Goal: Task Accomplishment & Management: Manage account settings

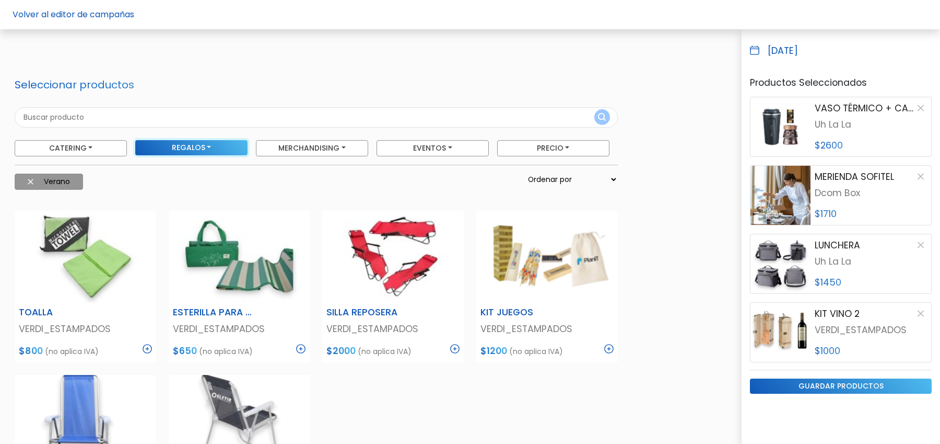
click at [227, 147] on button "Regalos" at bounding box center [191, 147] width 112 height 15
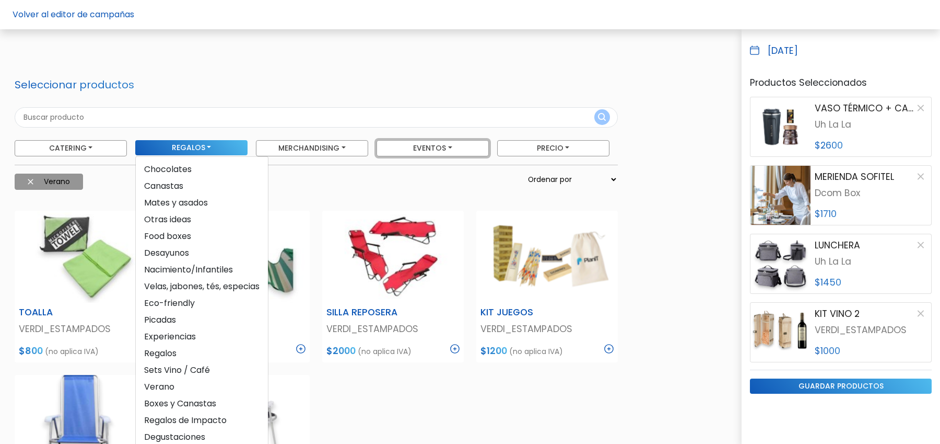
click at [454, 147] on button "Eventos" at bounding box center [433, 148] width 112 height 16
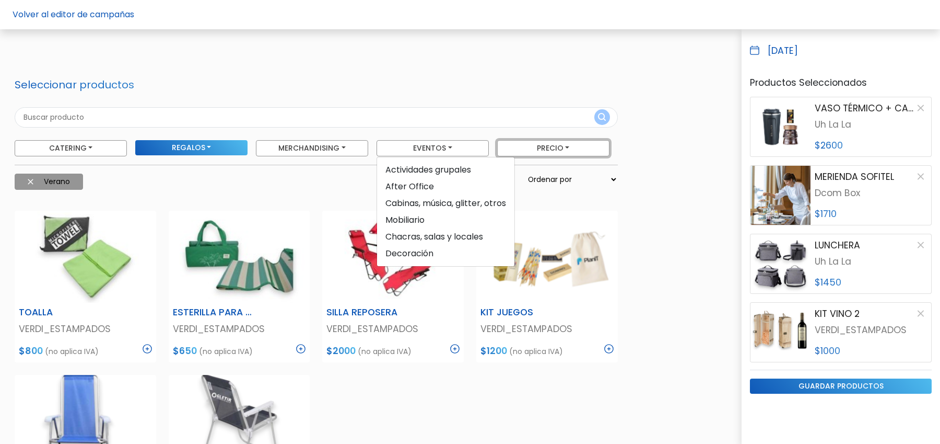
click at [540, 145] on button "Precio" at bounding box center [553, 148] width 112 height 16
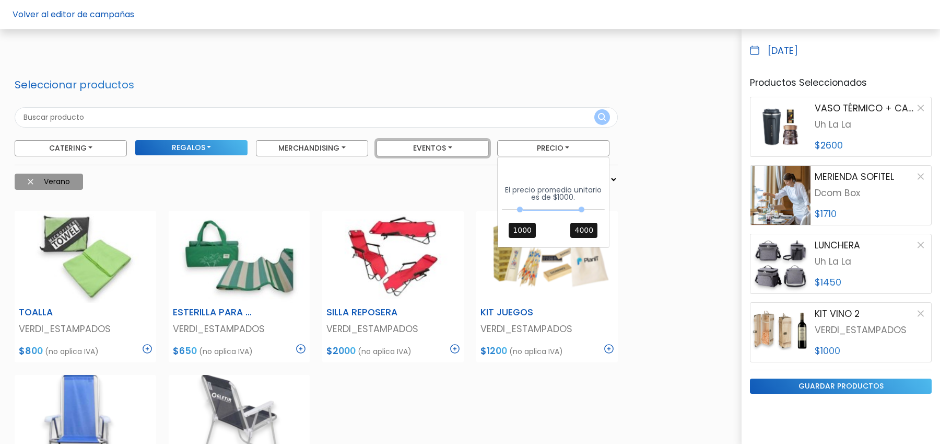
click at [484, 144] on button "Eventos" at bounding box center [433, 148] width 112 height 16
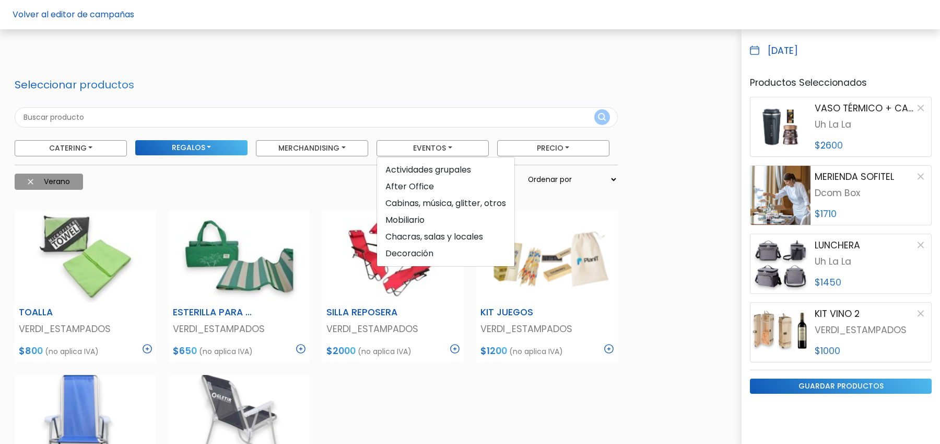
click at [479, 90] on form "Seleccionar productos Catering Licuados Parrilla, Pizzas y Calzones Foodtrucks …" at bounding box center [316, 138] width 603 height 120
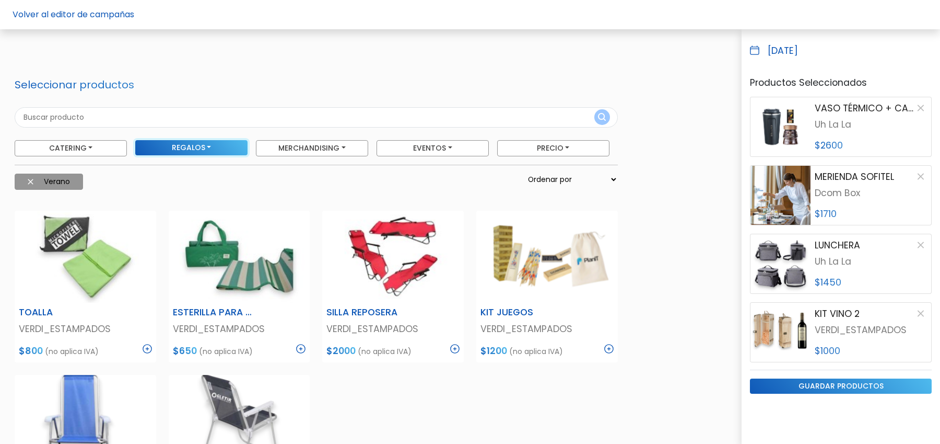
click at [215, 153] on button "Regalos" at bounding box center [191, 147] width 112 height 15
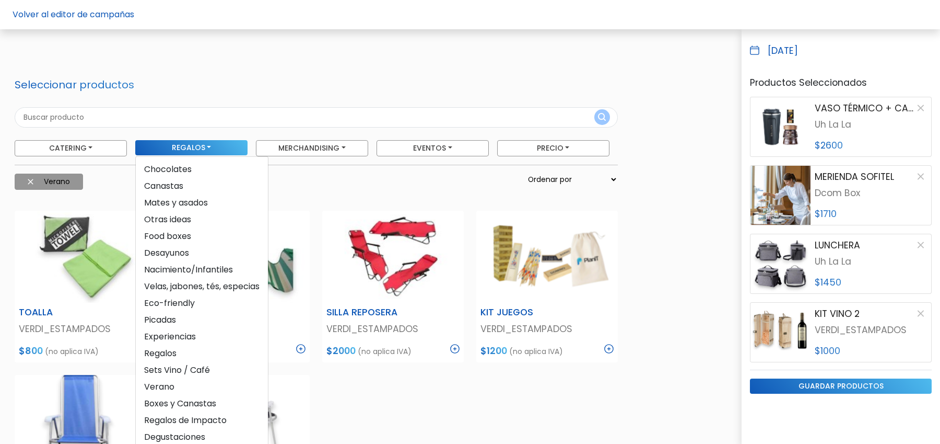
click at [420, 391] on div "TOALLA VERDI_ESTAMPADOS $800 (no aplica IVA) Description Toalla de microfibra s…" at bounding box center [316, 418] width 616 height 440
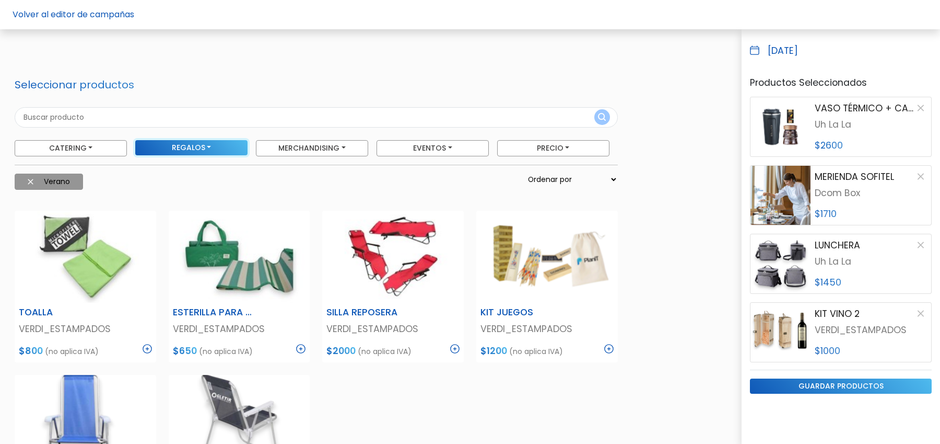
click at [215, 147] on button "Regalos" at bounding box center [191, 147] width 112 height 15
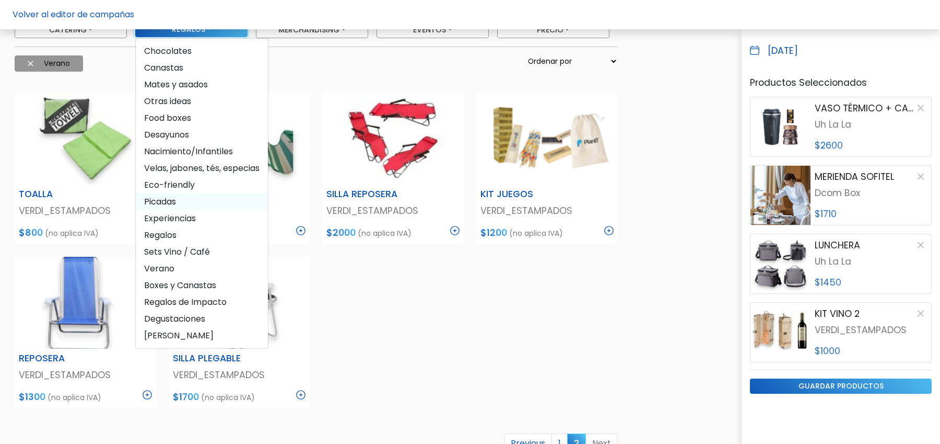
scroll to position [260, 0]
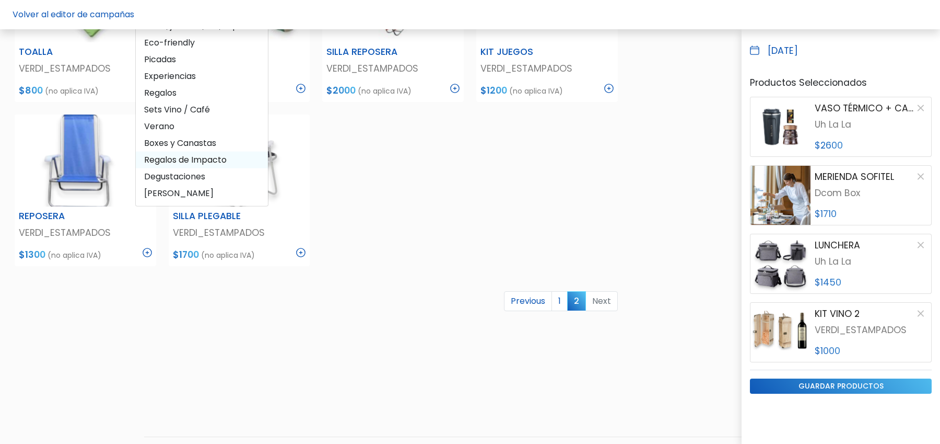
click at [211, 152] on span "Regalos de Impacto" at bounding box center [202, 159] width 132 height 17
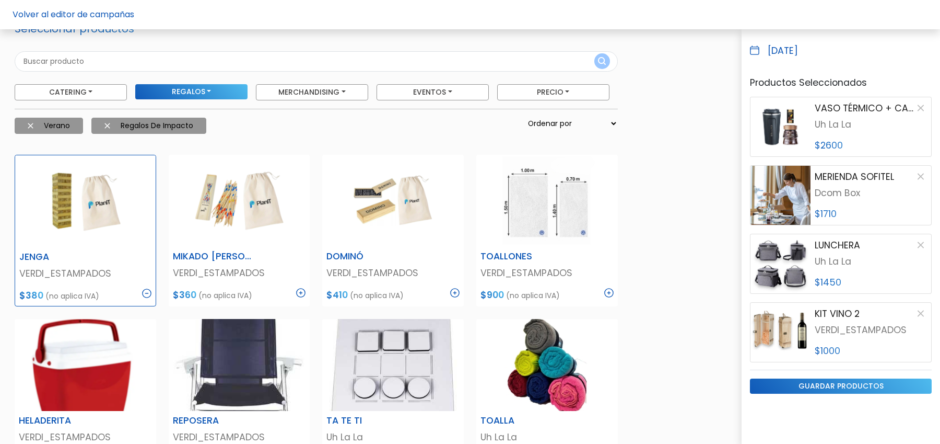
scroll to position [0, 0]
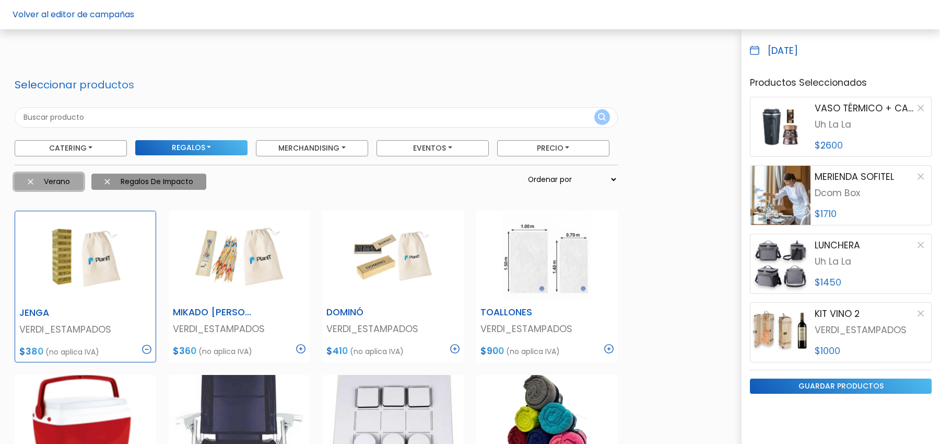
click at [29, 179] on img at bounding box center [31, 182] width 6 height 6
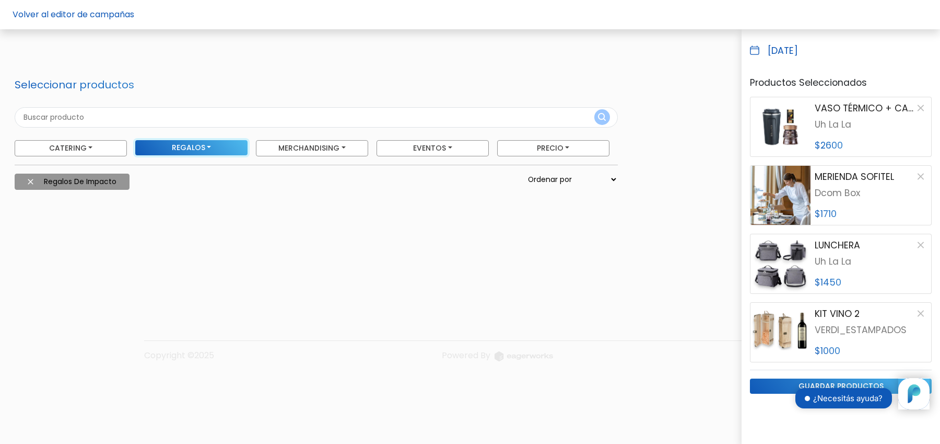
click at [216, 145] on button "Regalos" at bounding box center [191, 147] width 112 height 15
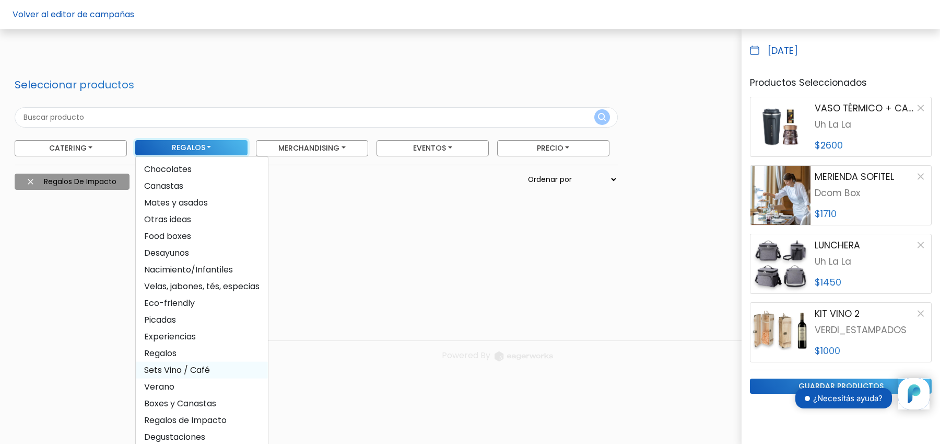
scroll to position [21, 0]
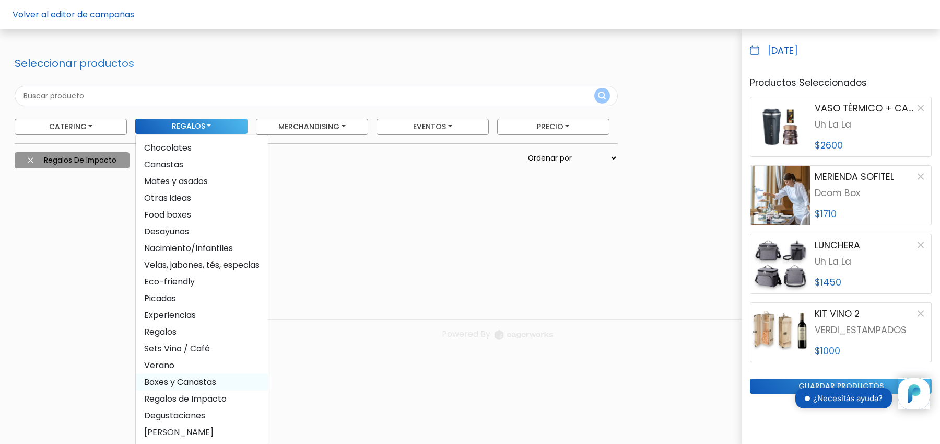
click at [219, 377] on span "Boxes y Canastas" at bounding box center [202, 381] width 132 height 17
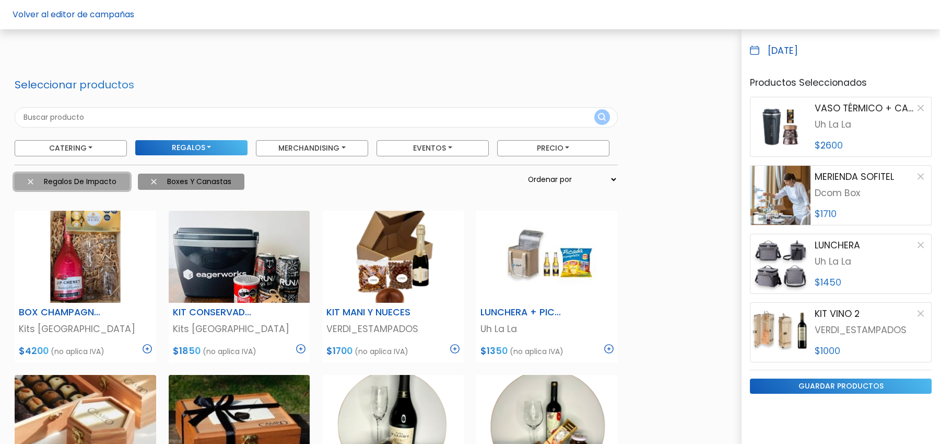
click at [28, 180] on img at bounding box center [31, 182] width 6 height 6
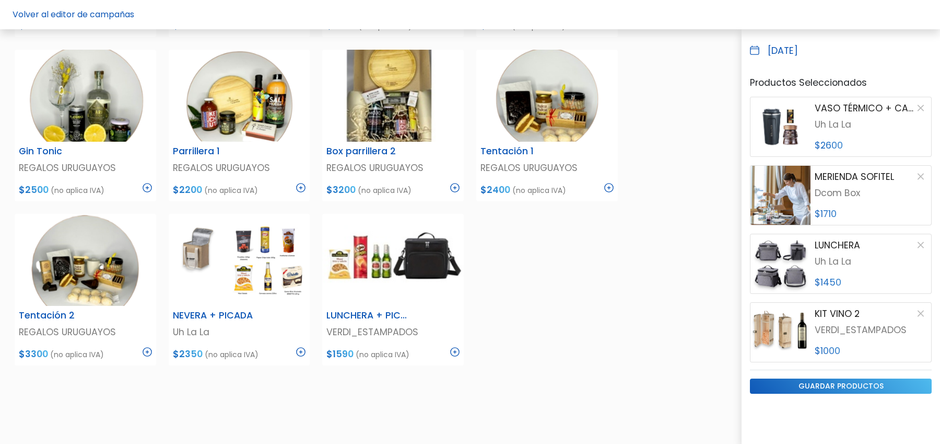
scroll to position [502, 0]
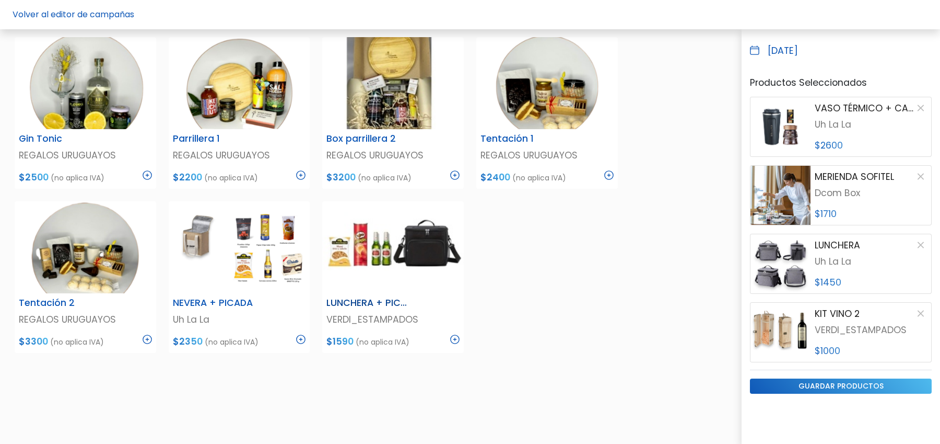
click at [457, 338] on img at bounding box center [454, 338] width 9 height 9
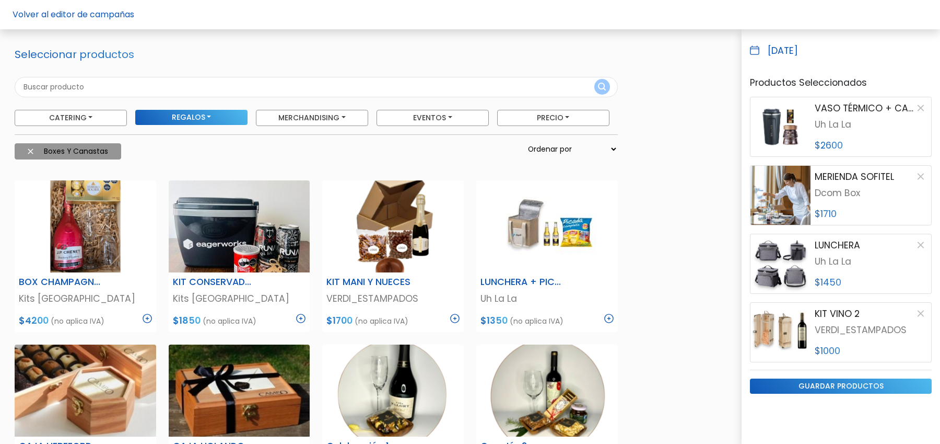
scroll to position [30, 0]
click at [30, 149] on img at bounding box center [31, 152] width 6 height 6
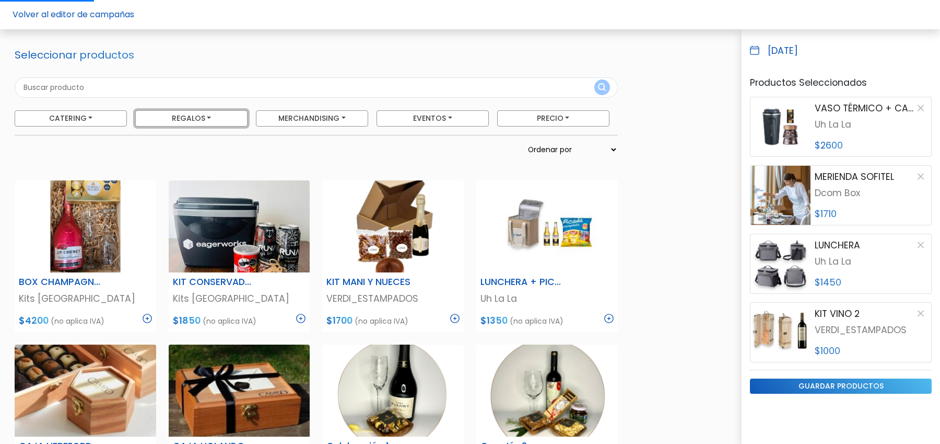
click at [210, 118] on button "Regalos" at bounding box center [191, 118] width 112 height 16
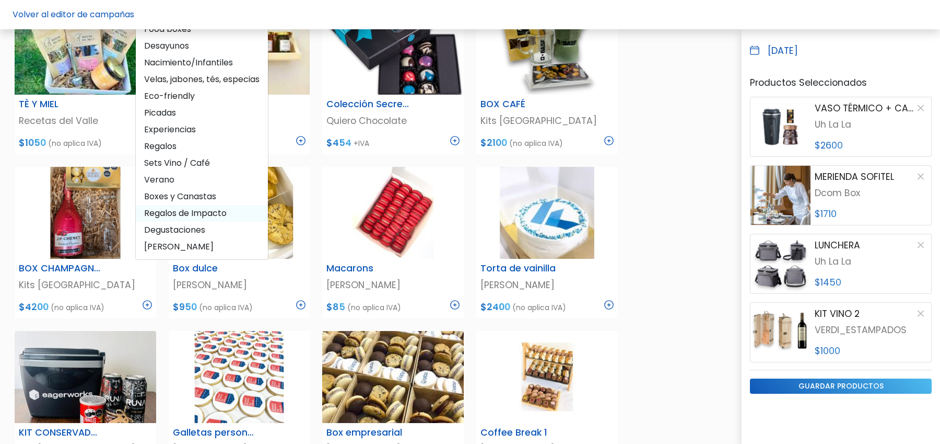
scroll to position [194, 0]
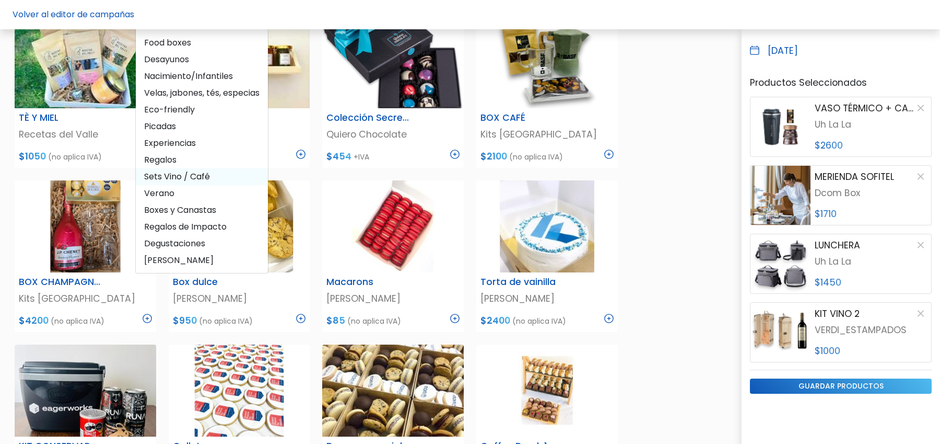
click at [206, 171] on span "Sets Vino / Café" at bounding box center [202, 176] width 132 height 17
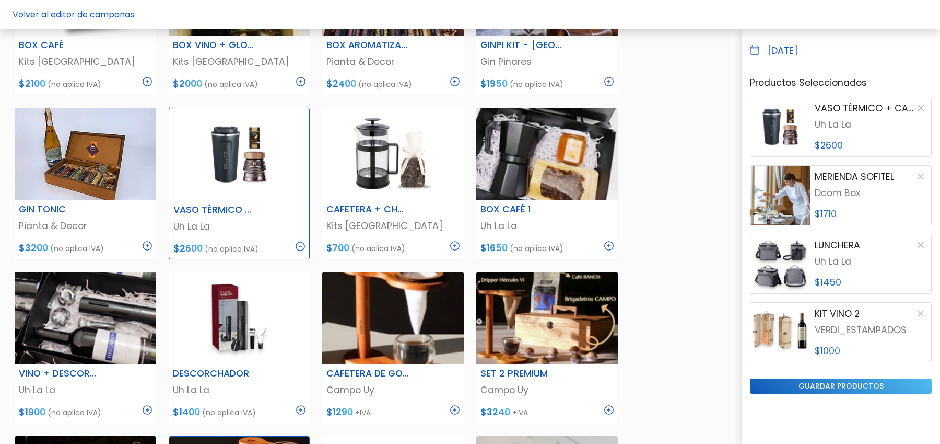
scroll to position [276, 0]
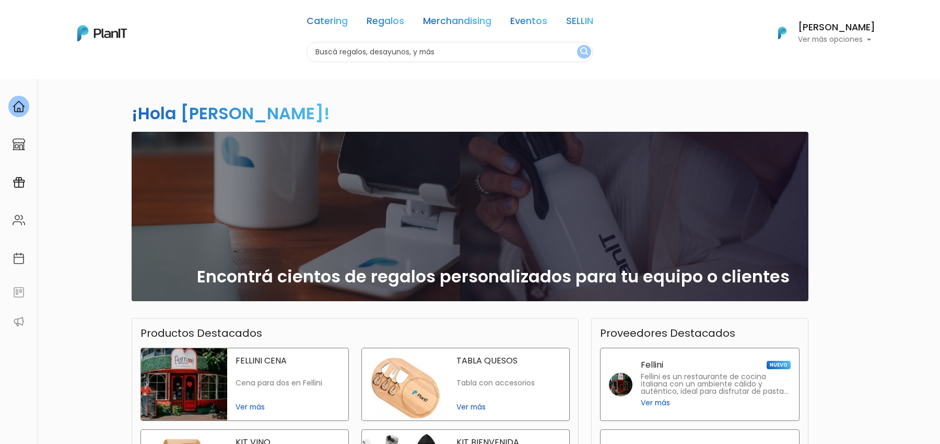
click at [420, 45] on input "text" at bounding box center [450, 52] width 287 height 20
type input "e"
type input "gorros"
click at [577, 45] on button "submit" at bounding box center [584, 52] width 14 height 14
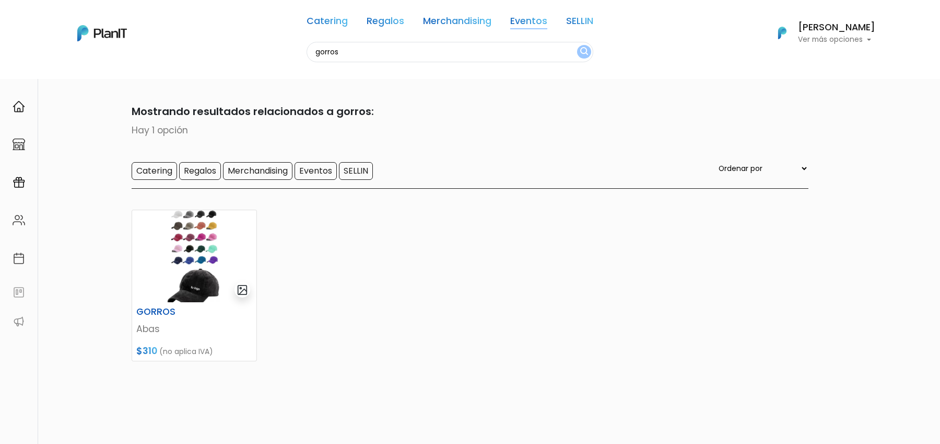
click at [520, 18] on link "Eventos" at bounding box center [528, 23] width 37 height 13
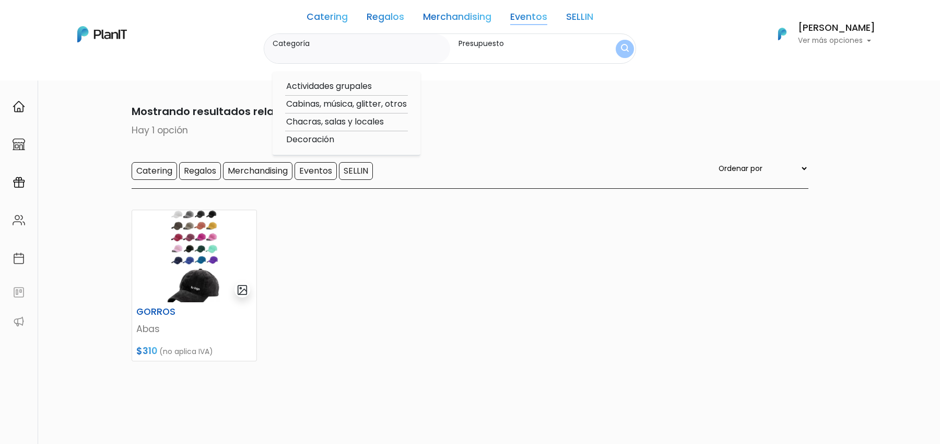
click at [471, 14] on link "Merchandising" at bounding box center [457, 19] width 68 height 13
click at [326, 84] on option "Indumentaria" at bounding box center [332, 86] width 94 height 13
type input "Indumentaria"
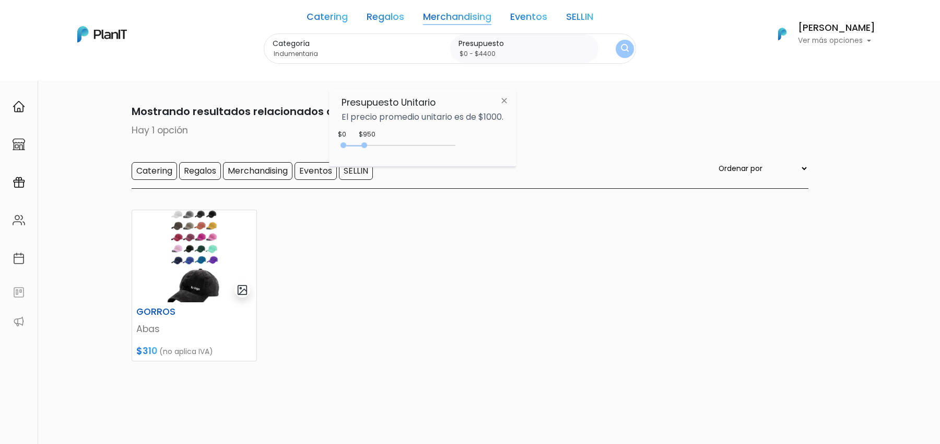
type input "$0 - $4500"
drag, startPoint x: 367, startPoint y: 144, endPoint x: 444, endPoint y: 144, distance: 77.3
click at [367, 144] on div at bounding box center [365, 145] width 6 height 6
click at [621, 46] on img "submit" at bounding box center [625, 49] width 8 height 10
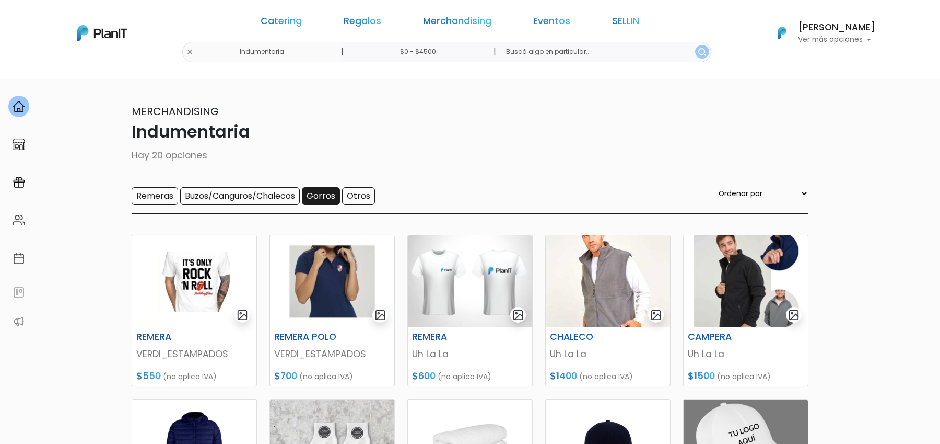
click at [325, 195] on input "Gorros" at bounding box center [321, 196] width 38 height 18
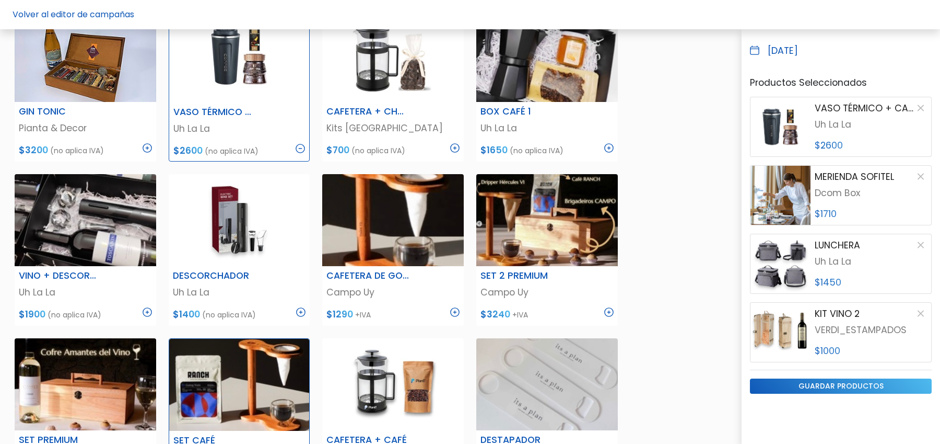
scroll to position [581, 0]
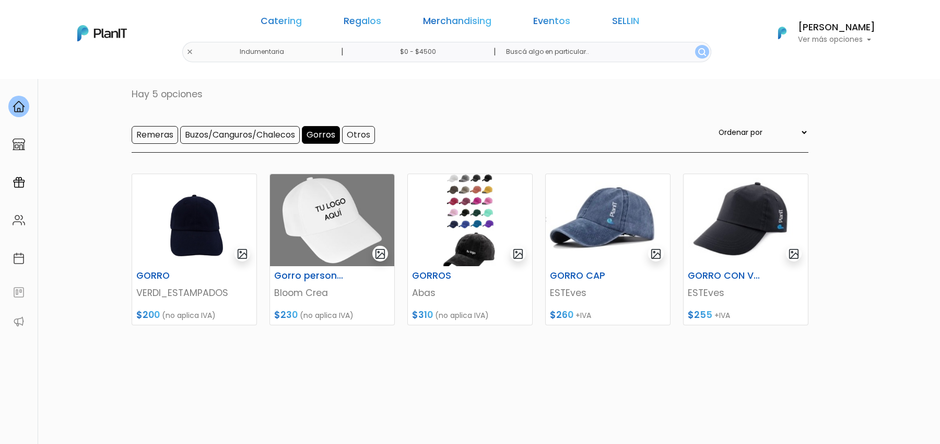
click at [261, 50] on div "Catering Regalos Merchandising Eventos SELLIN Indumentaria | $0 - $4500 | Cater…" at bounding box center [470, 33] width 836 height 58
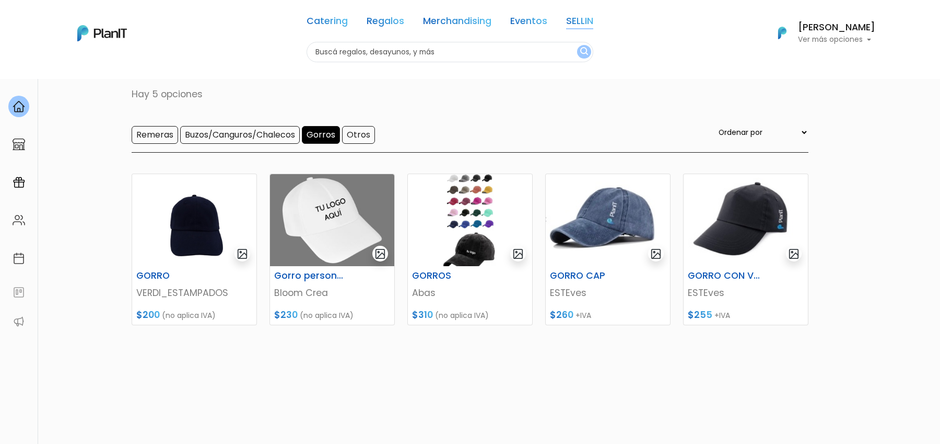
click at [585, 19] on link "SELLIN" at bounding box center [579, 23] width 27 height 13
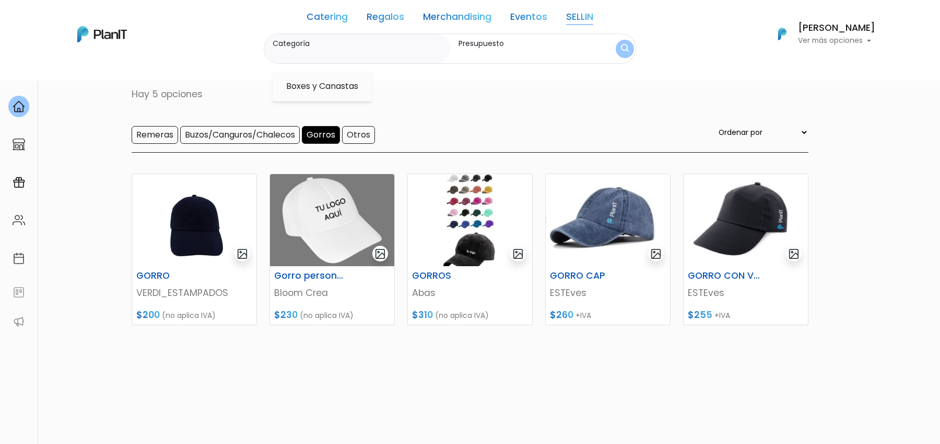
click at [342, 85] on option "Boxes y Canastas" at bounding box center [322, 86] width 74 height 13
type input "Boxes y Canastas"
type input "$0 - $4500"
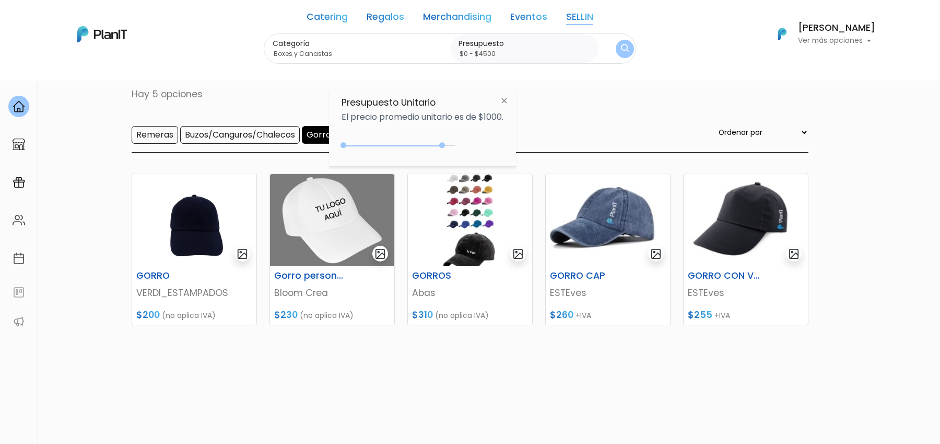
click at [608, 86] on div "Merchandising Indumentaria Hay 5 opciones Remeras Buzos/Canguros/Chalecos Gorro…" at bounding box center [470, 97] width 677 height 110
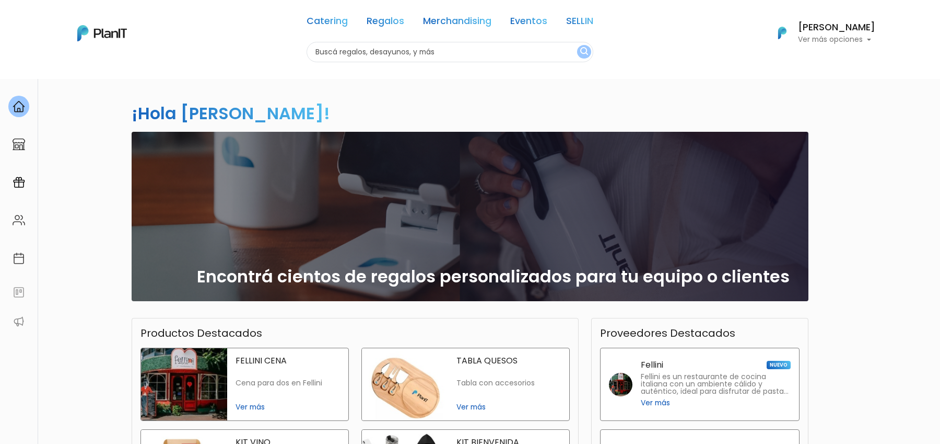
click at [311, 30] on div "Catering Regalos Merchandising Eventos SELLIN" at bounding box center [450, 23] width 287 height 38
click at [318, 22] on link "Catering" at bounding box center [327, 23] width 41 height 13
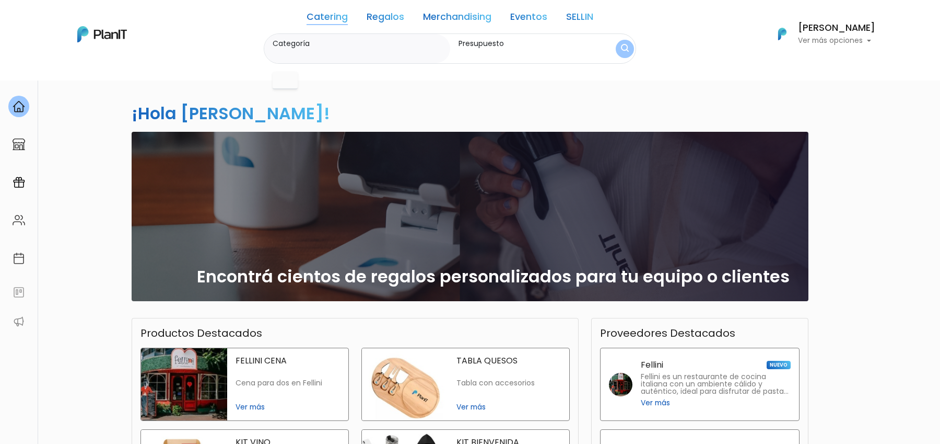
click at [383, 22] on link "Regalos" at bounding box center [386, 19] width 38 height 13
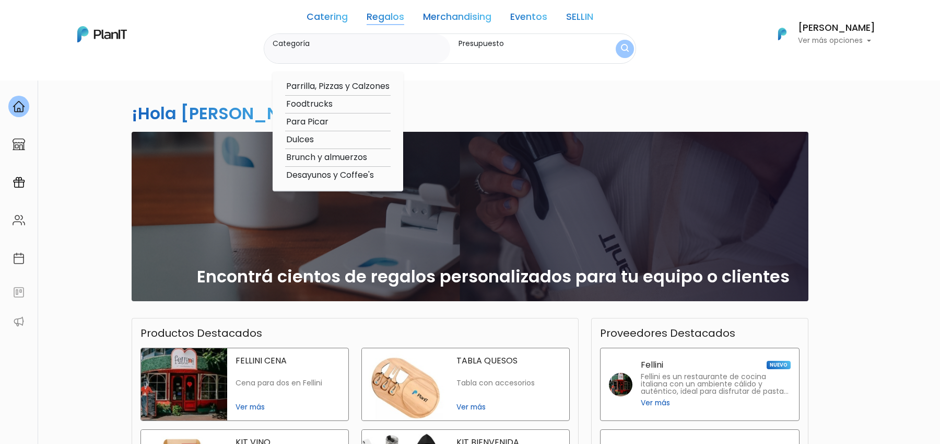
click at [387, 20] on link "Regalos" at bounding box center [386, 19] width 38 height 13
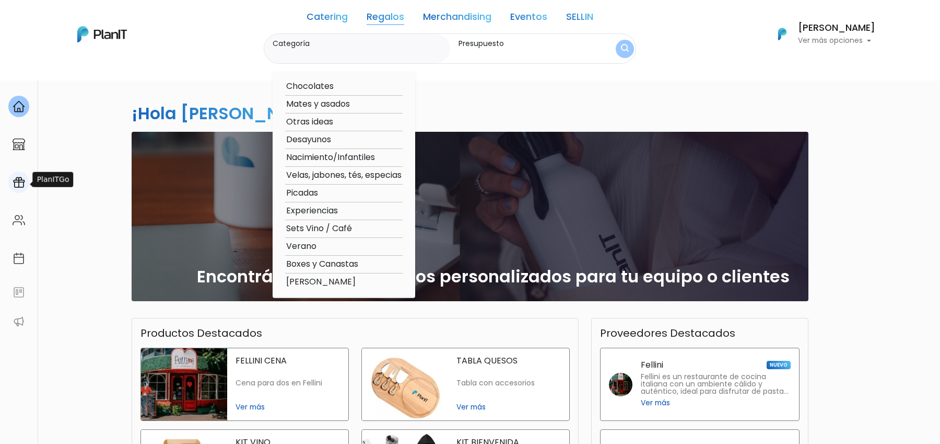
click at [18, 185] on img at bounding box center [19, 182] width 13 height 13
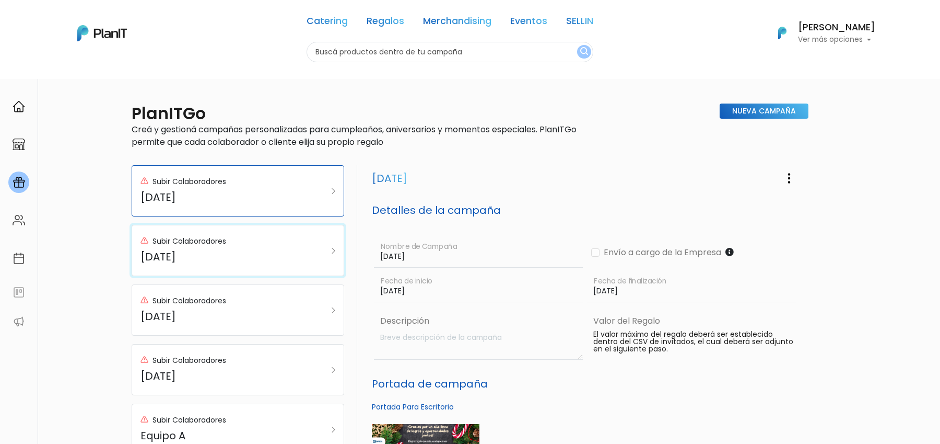
click at [214, 249] on div "Subir Colaboradores Día del niño" at bounding box center [224, 250] width 166 height 33
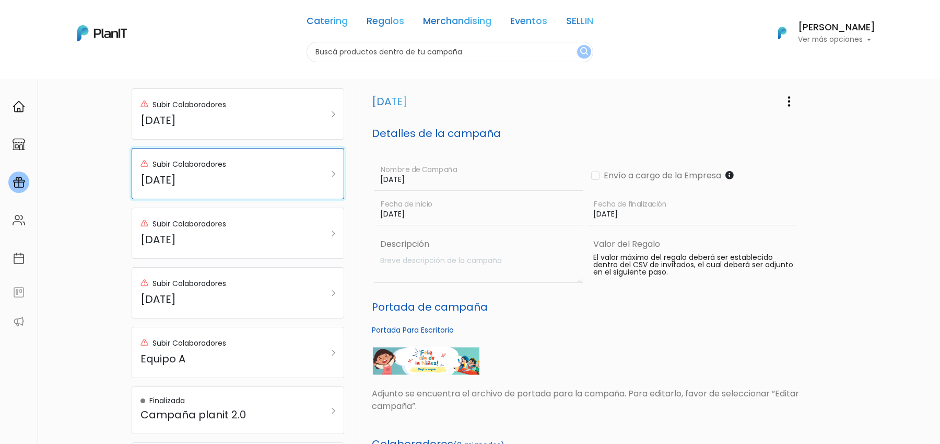
scroll to position [83, 0]
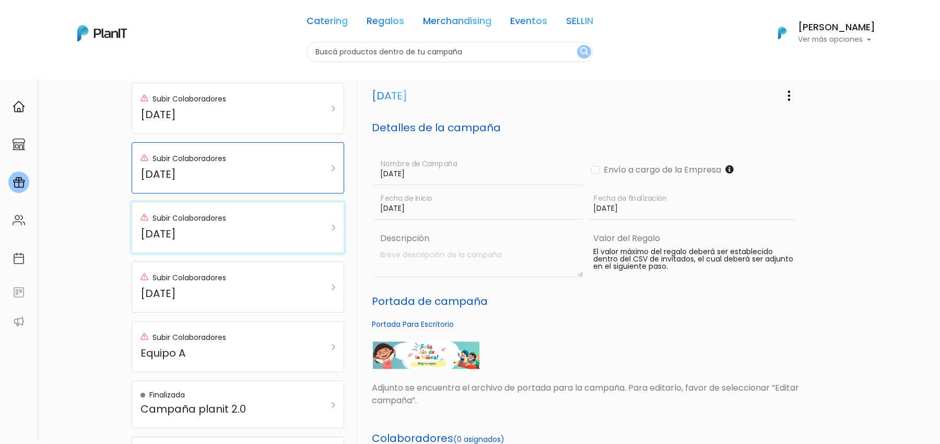
click at [249, 240] on div "Subir Colaboradores Día del padre" at bounding box center [224, 227] width 166 height 33
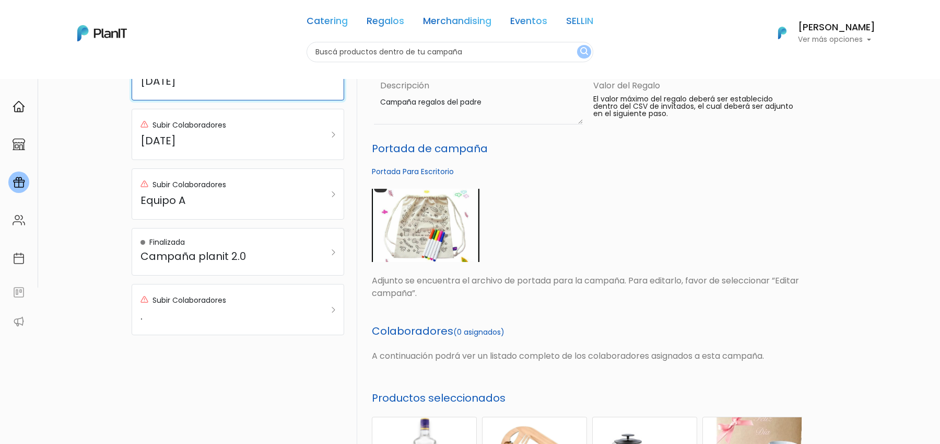
scroll to position [199, 0]
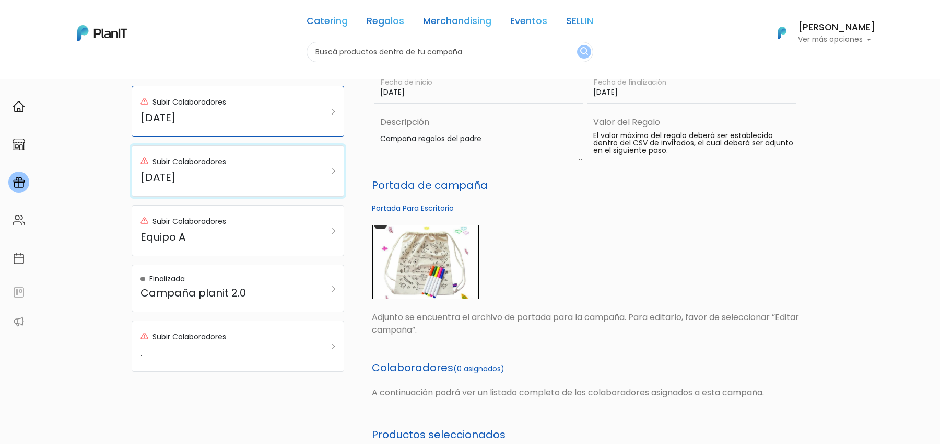
click at [233, 177] on h5 "Día del padre" at bounding box center [224, 177] width 166 height 13
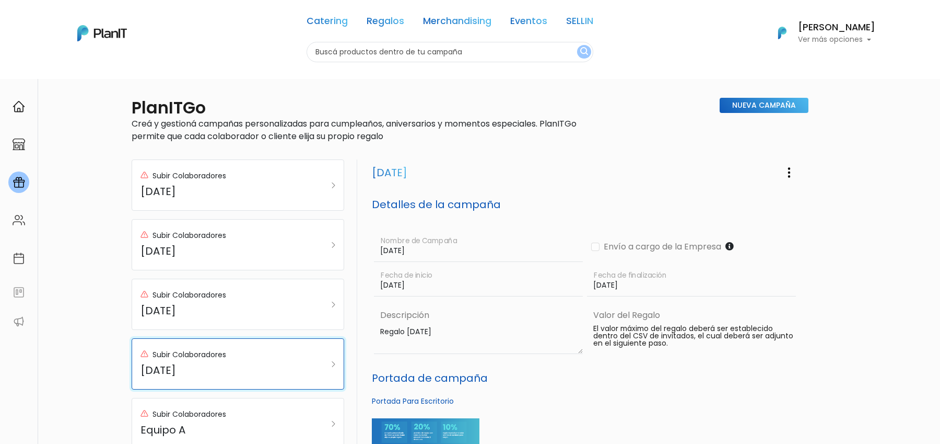
scroll to position [0, 0]
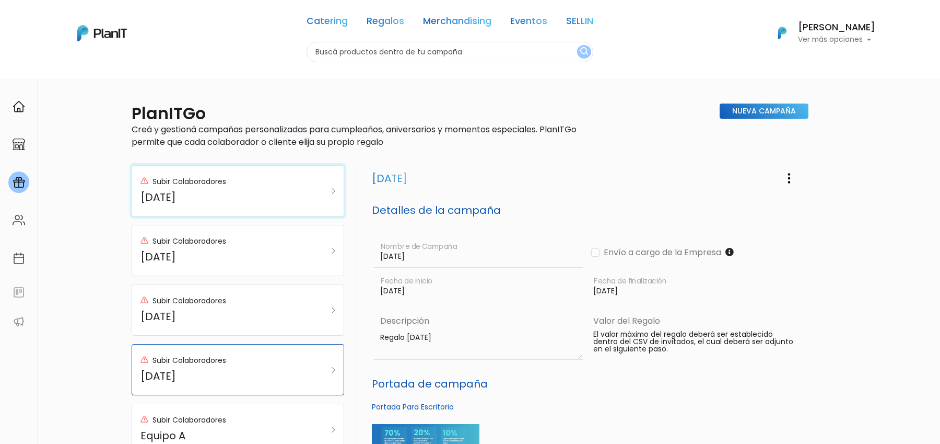
click at [262, 194] on h5 "Fin de año" at bounding box center [224, 197] width 166 height 13
click at [792, 187] on button "button" at bounding box center [789, 178] width 26 height 26
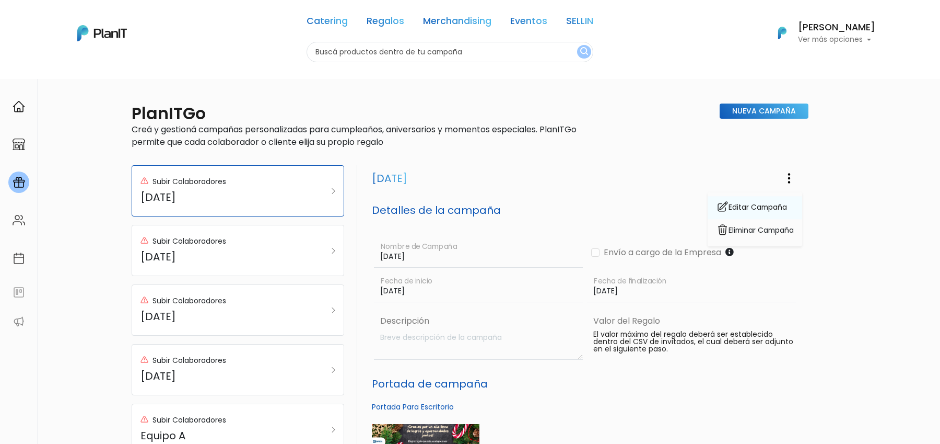
click at [759, 208] on link "Editar Campaña" at bounding box center [755, 207] width 95 height 23
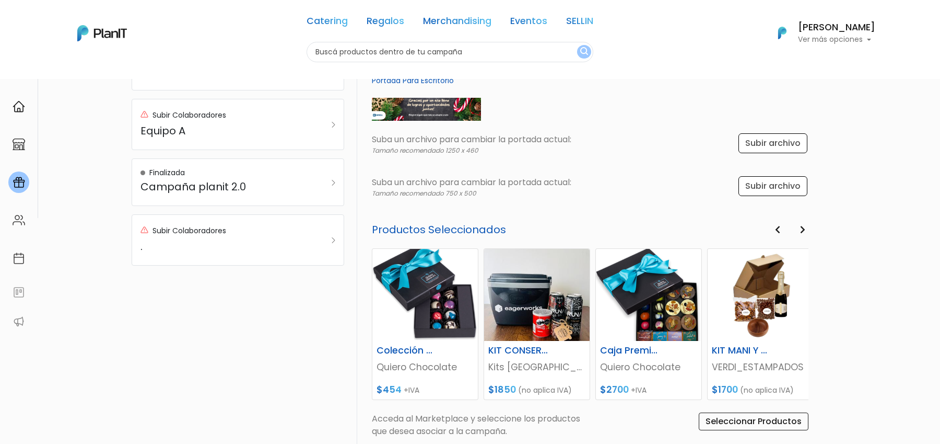
scroll to position [330, 0]
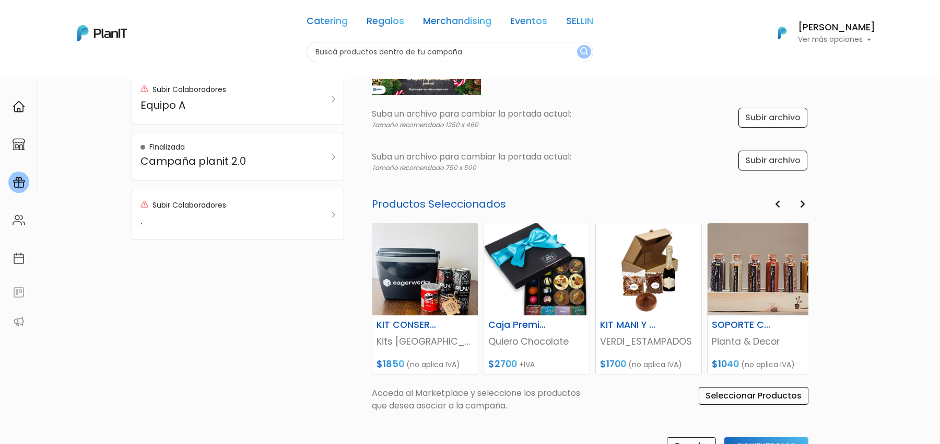
click at [729, 394] on input "Seleccionar Productos" at bounding box center [754, 396] width 110 height 18
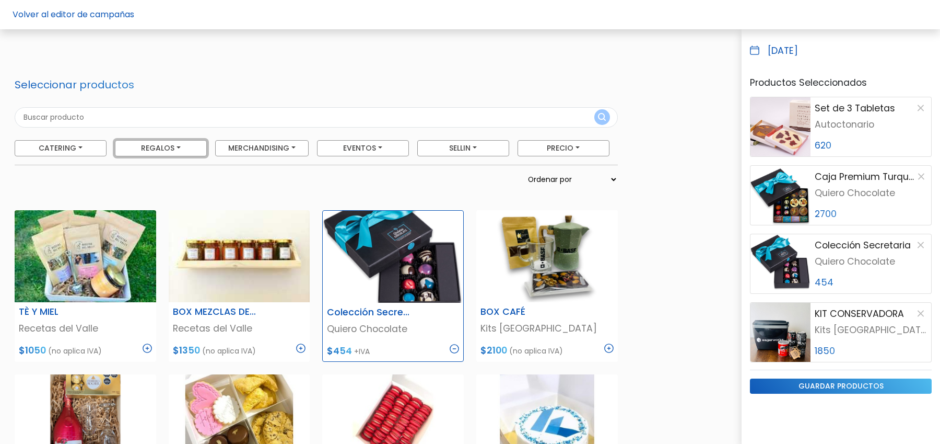
click at [153, 151] on button "Regalos" at bounding box center [161, 148] width 92 height 16
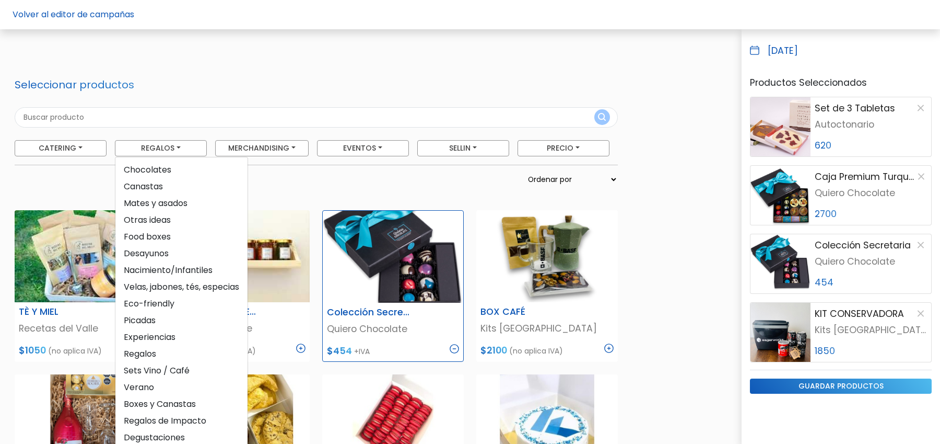
click at [296, 174] on div "Precio: -" at bounding box center [239, 185] width 462 height 24
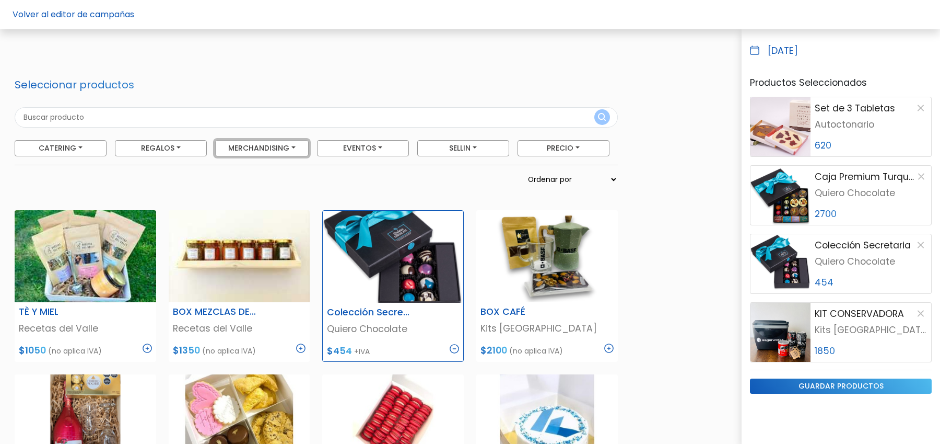
click at [274, 143] on button "Merchandising" at bounding box center [262, 148] width 94 height 16
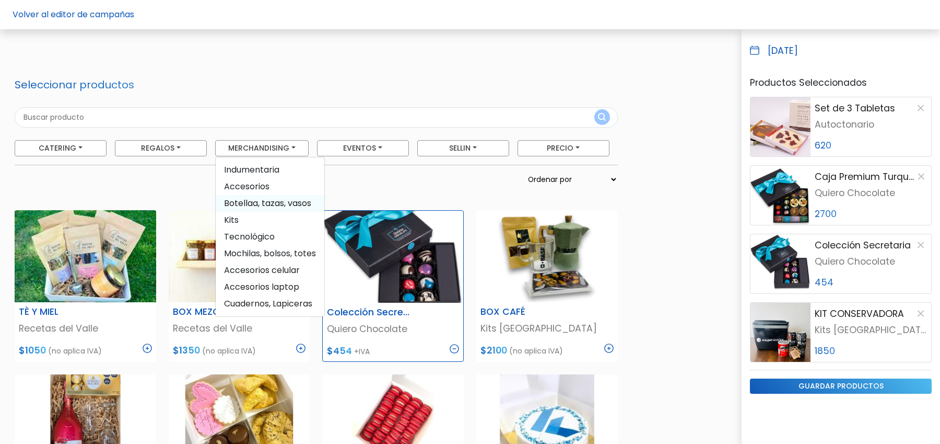
click at [287, 204] on span "Botellaa, tazas, vasos" at bounding box center [270, 203] width 109 height 17
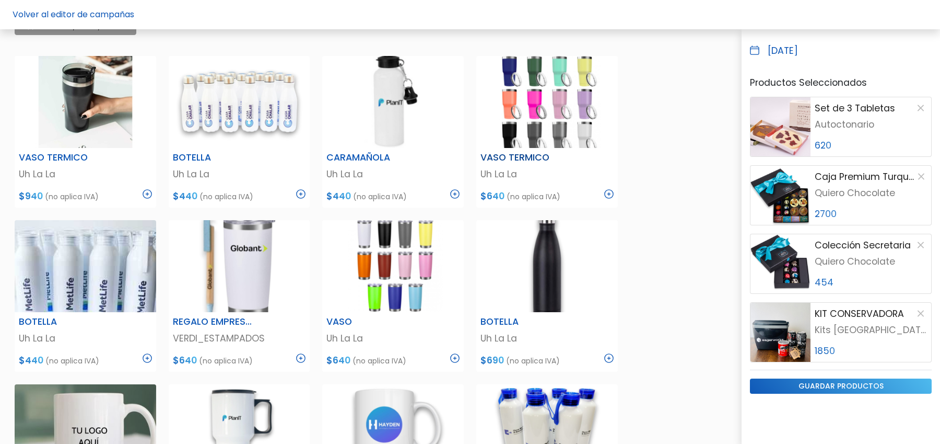
scroll to position [160, 0]
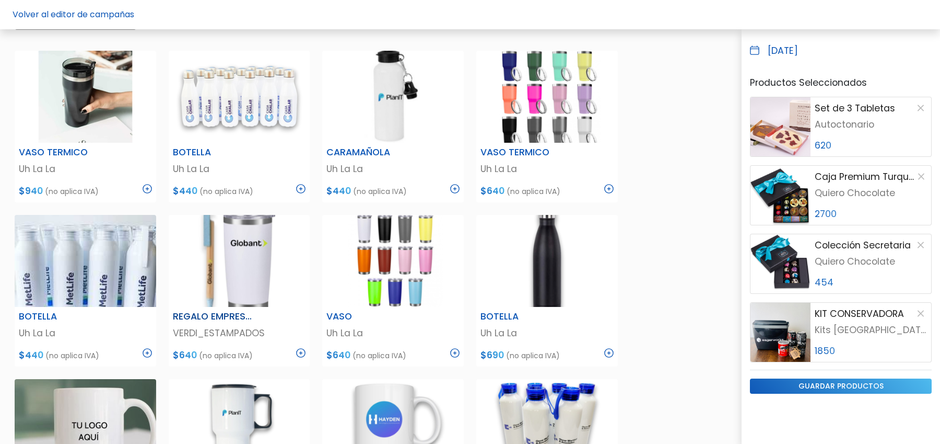
click at [304, 354] on img at bounding box center [300, 352] width 9 height 9
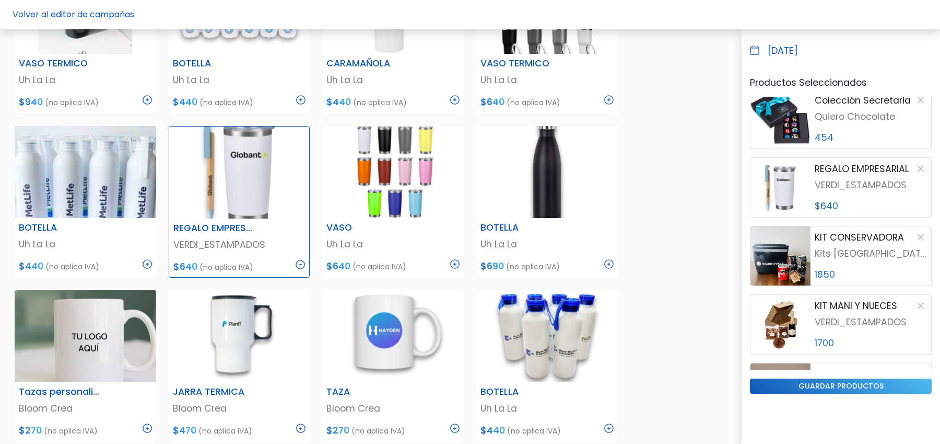
scroll to position [280, 0]
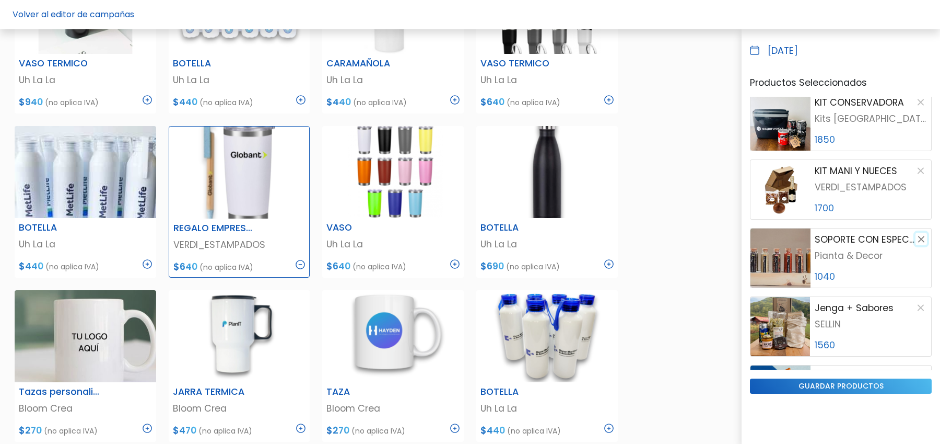
click at [924, 241] on button "button" at bounding box center [921, 238] width 11 height 13
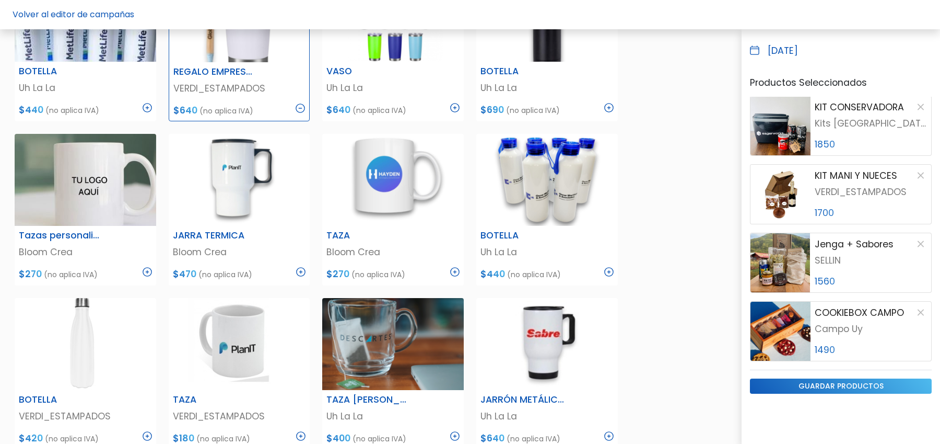
scroll to position [479, 0]
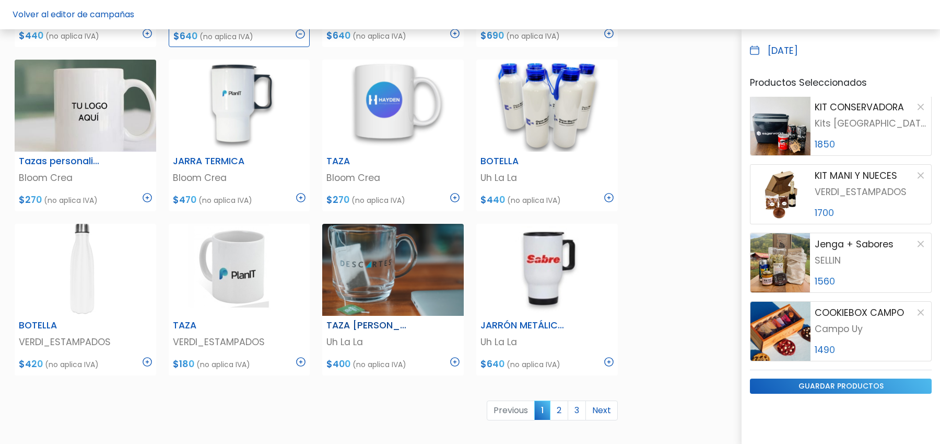
click at [456, 360] on img at bounding box center [454, 361] width 9 height 9
click at [564, 410] on link "2" at bounding box center [559, 410] width 18 height 20
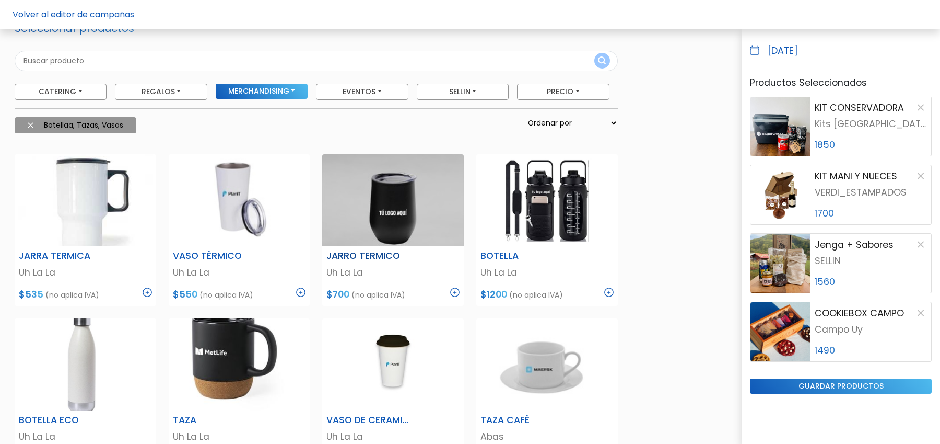
scroll to position [40, 0]
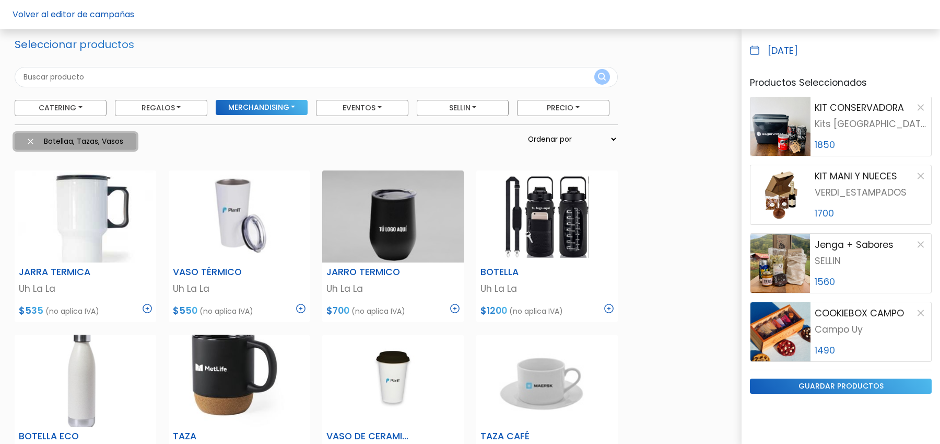
click at [29, 139] on img at bounding box center [31, 141] width 6 height 6
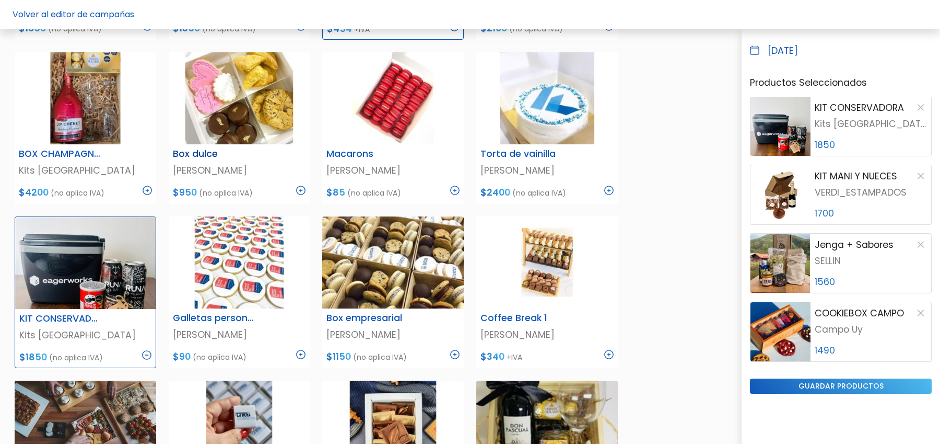
scroll to position [349, 0]
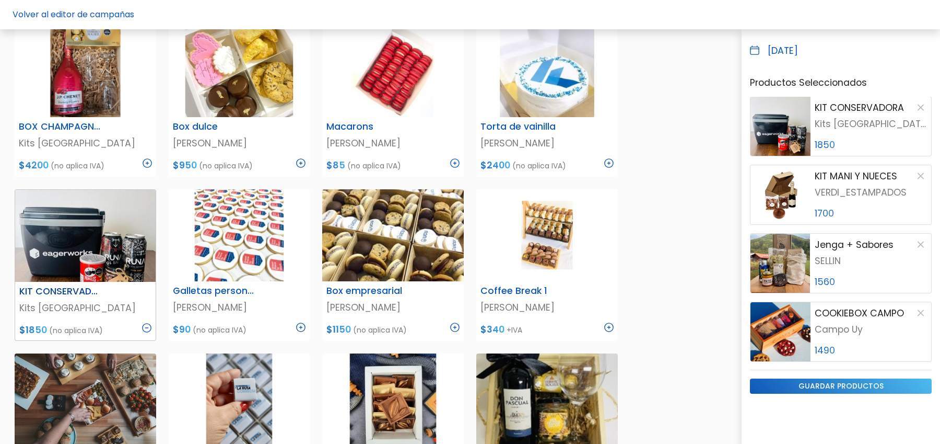
click at [146, 327] on img at bounding box center [146, 327] width 9 height 9
click at [146, 327] on img at bounding box center [147, 326] width 9 height 9
click at [837, 388] on input "guardar productos" at bounding box center [841, 385] width 182 height 15
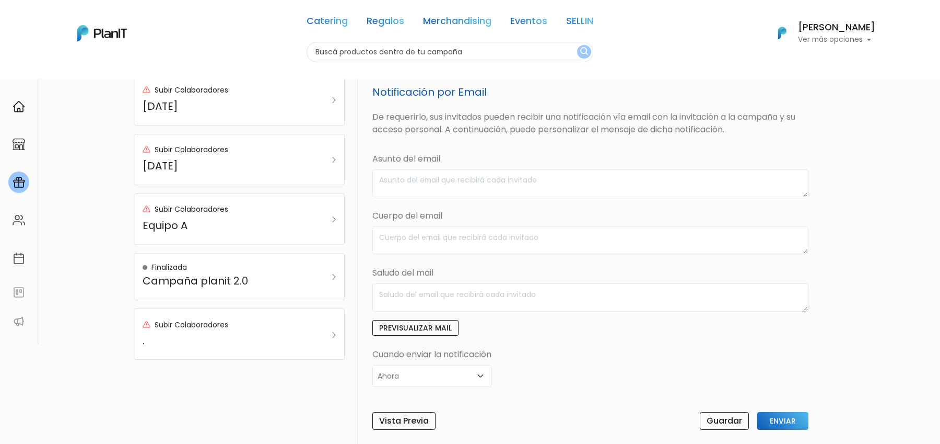
scroll to position [266, 0]
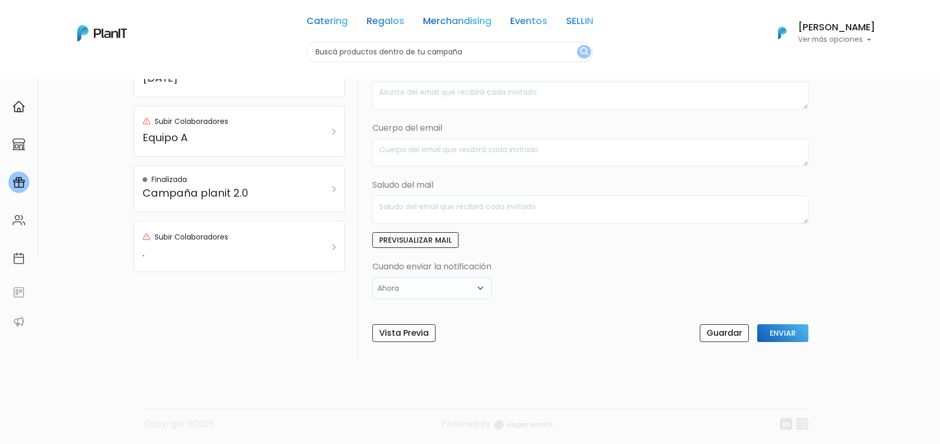
click at [434, 287] on select "Ahora Aniversario Cumpleaños Customizado" at bounding box center [432, 288] width 119 height 22
select select "custom"
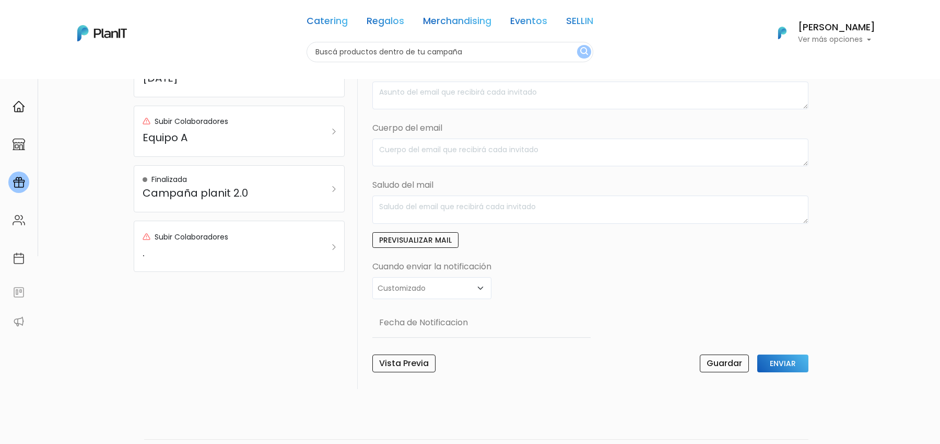
click at [502, 362] on div "Vista Previa Guardar Enviar" at bounding box center [590, 365] width 449 height 22
click at [716, 363] on input "Guardar" at bounding box center [724, 363] width 49 height 18
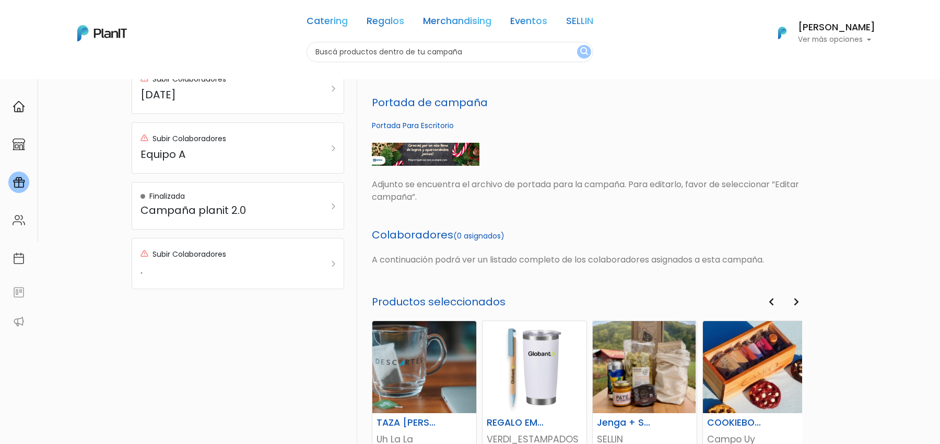
scroll to position [430, 0]
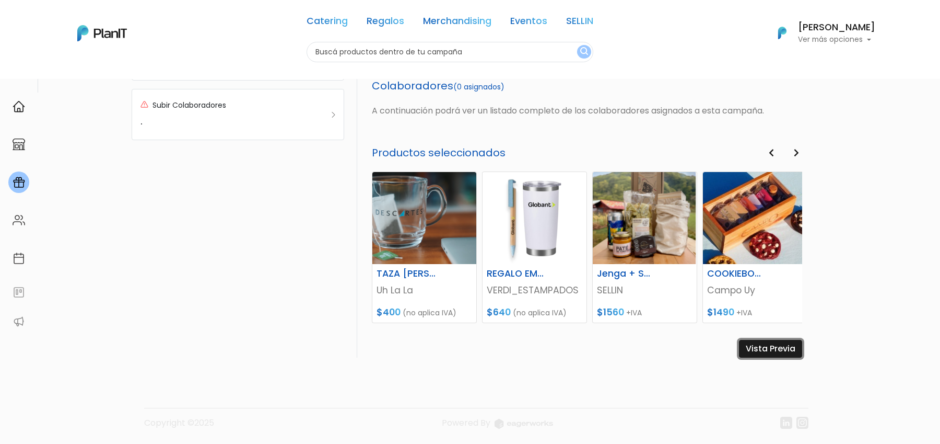
click at [784, 348] on link "Vista Previa" at bounding box center [770, 349] width 63 height 18
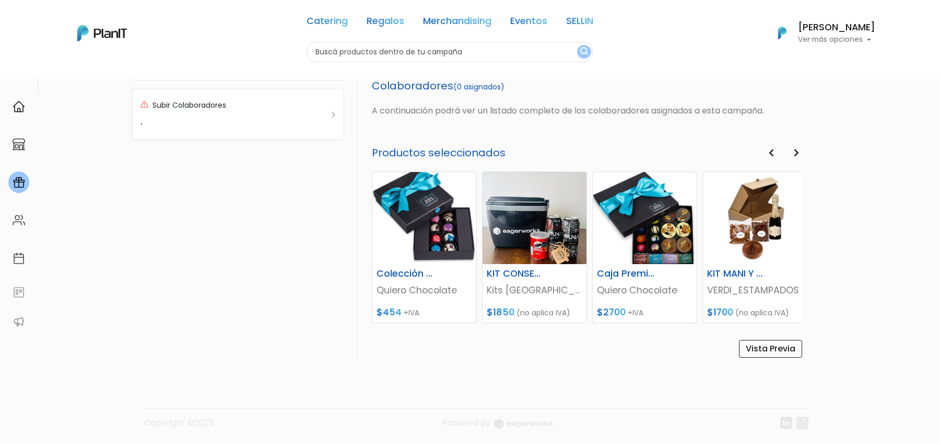
click at [824, 39] on p "Ver más opciones" at bounding box center [836, 39] width 77 height 7
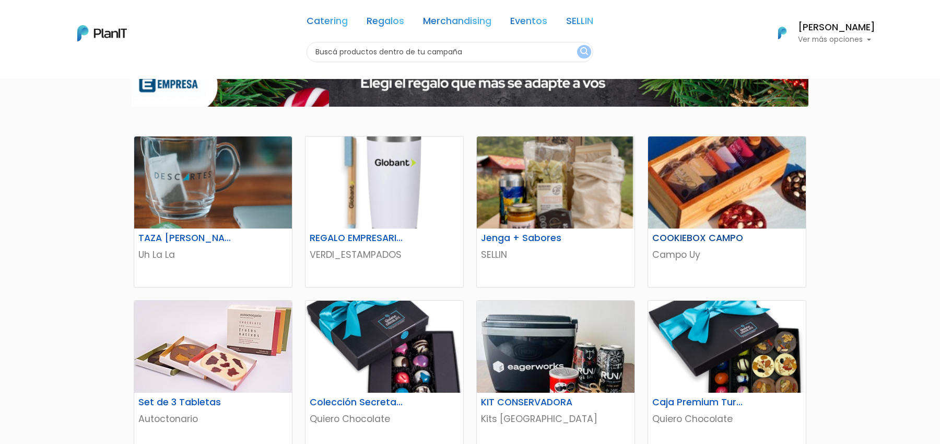
scroll to position [104, 0]
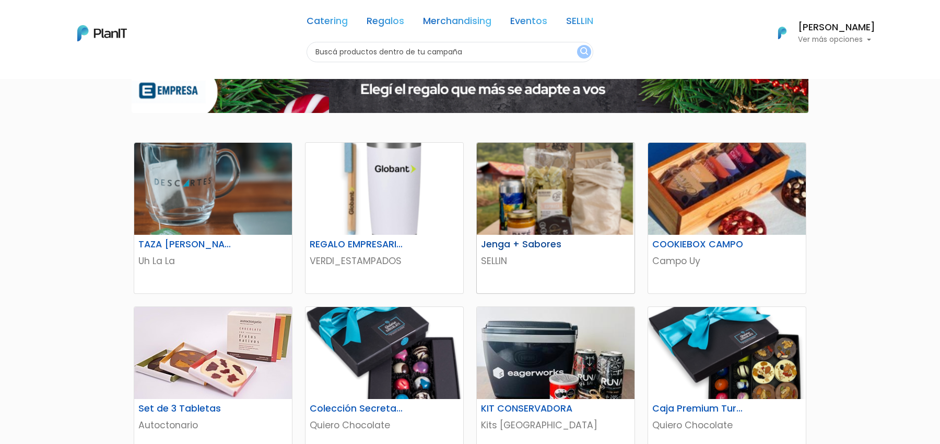
click at [549, 198] on img at bounding box center [556, 189] width 158 height 92
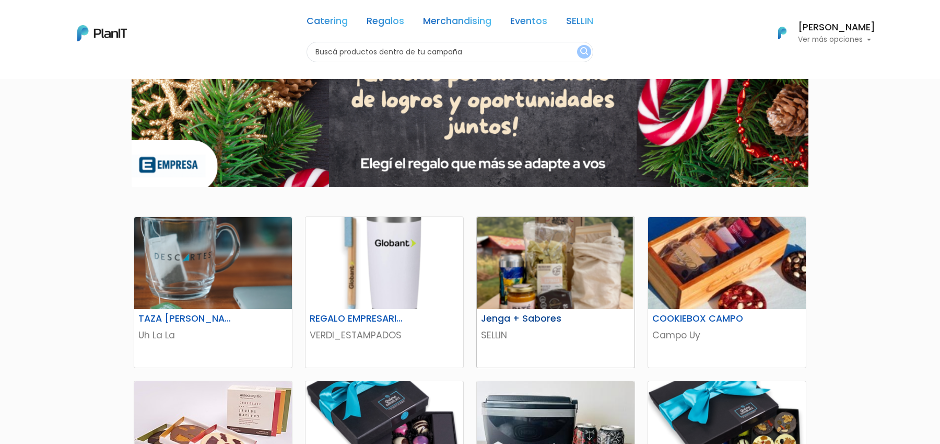
scroll to position [0, 0]
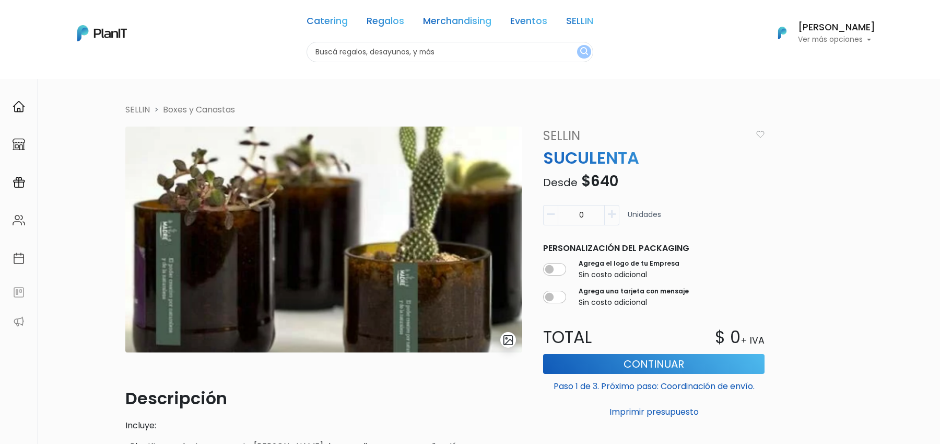
click at [510, 338] on img "submit" at bounding box center [509, 340] width 12 height 12
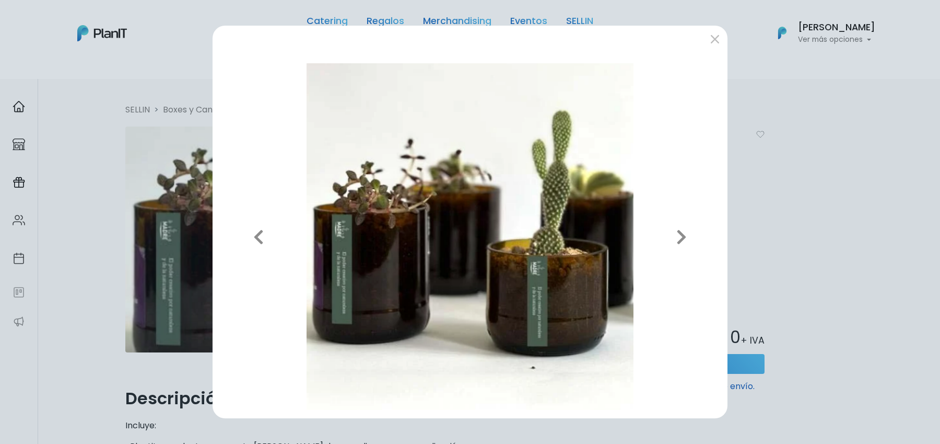
click at [791, 157] on div "Previous Next" at bounding box center [470, 222] width 940 height 444
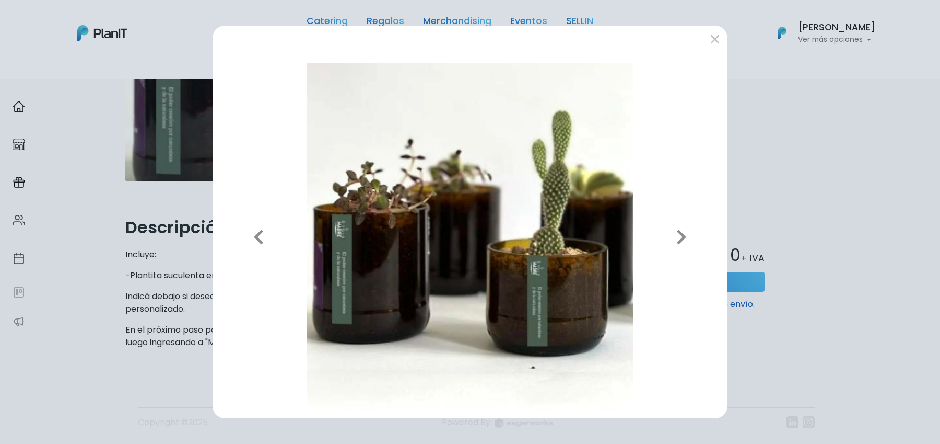
scroll to position [196, 0]
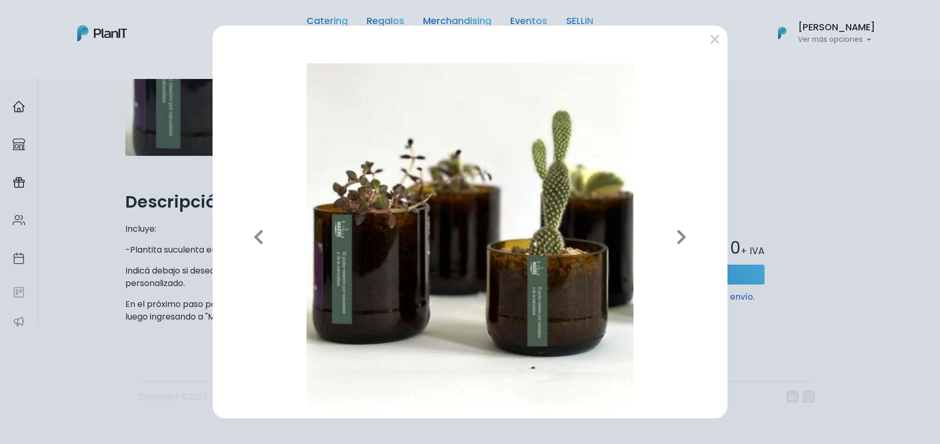
click at [791, 158] on div "Previous Next" at bounding box center [470, 222] width 940 height 444
click at [711, 41] on button "submit" at bounding box center [715, 38] width 17 height 17
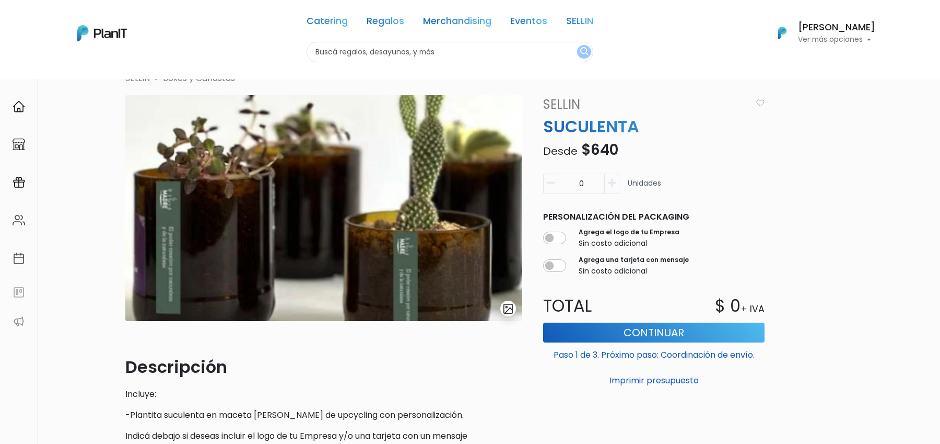
scroll to position [0, 0]
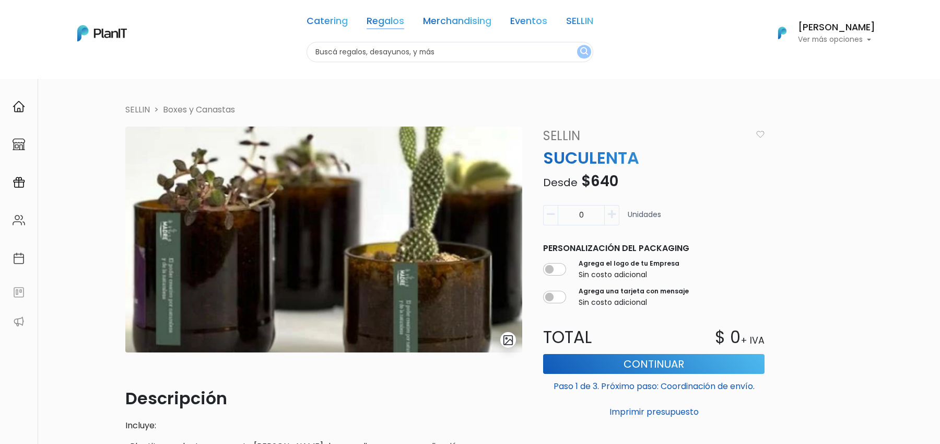
click at [385, 22] on link "Regalos" at bounding box center [386, 23] width 38 height 13
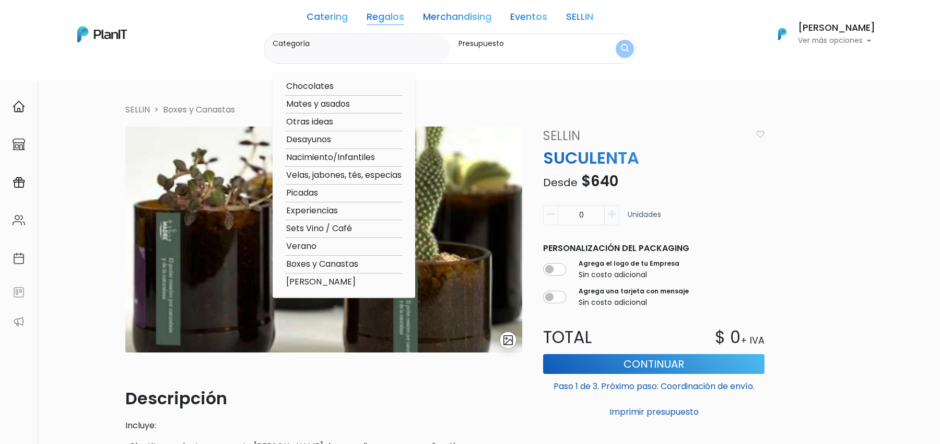
drag, startPoint x: 281, startPoint y: 176, endPoint x: 403, endPoint y: 176, distance: 122.3
click at [403, 176] on div "Chocolates Mates y asados Otras ideas Desayunos Nacimiento/Infantiles Velas, ja…" at bounding box center [344, 185] width 143 height 226
drag, startPoint x: 282, startPoint y: 193, endPoint x: 317, endPoint y: 193, distance: 34.5
click at [317, 193] on option "Picadas" at bounding box center [344, 193] width 118 height 13
type input "Picadas"
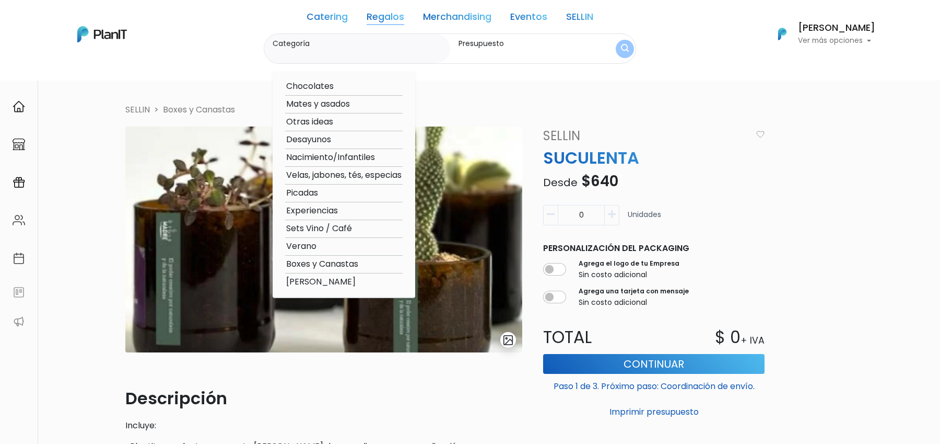
type input "$0 - $1000"
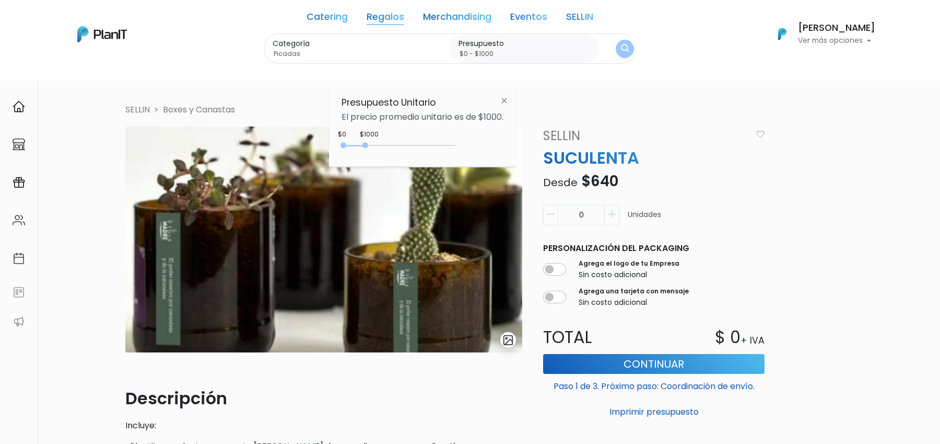
click at [379, 22] on link "Regalos" at bounding box center [386, 19] width 38 height 13
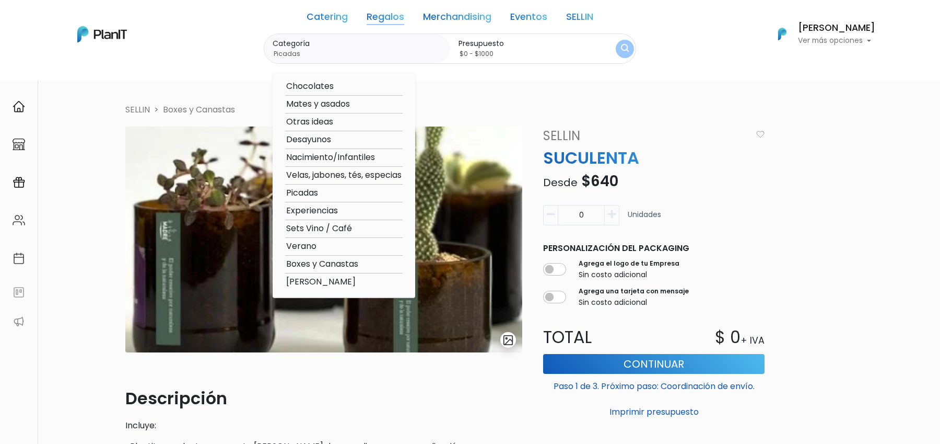
click at [285, 157] on option "Nacimiento/Infantiles" at bounding box center [344, 157] width 118 height 13
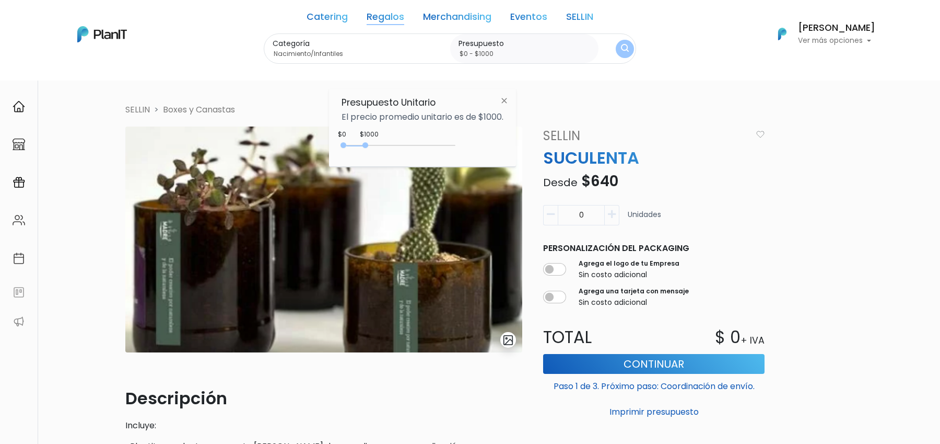
click at [380, 16] on link "Regalos" at bounding box center [386, 19] width 38 height 13
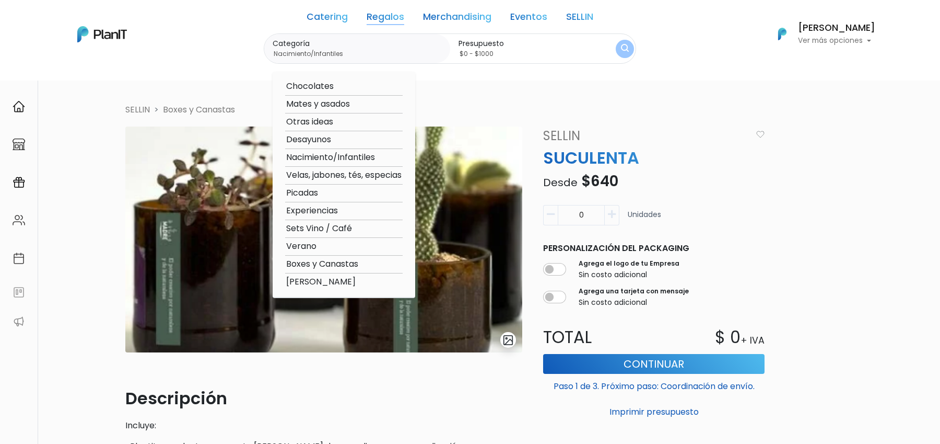
drag, startPoint x: 284, startPoint y: 234, endPoint x: 352, endPoint y: 234, distance: 67.4
click at [352, 234] on option "Sets Vino / Café" at bounding box center [344, 228] width 118 height 13
type input "Sets Vino / Café"
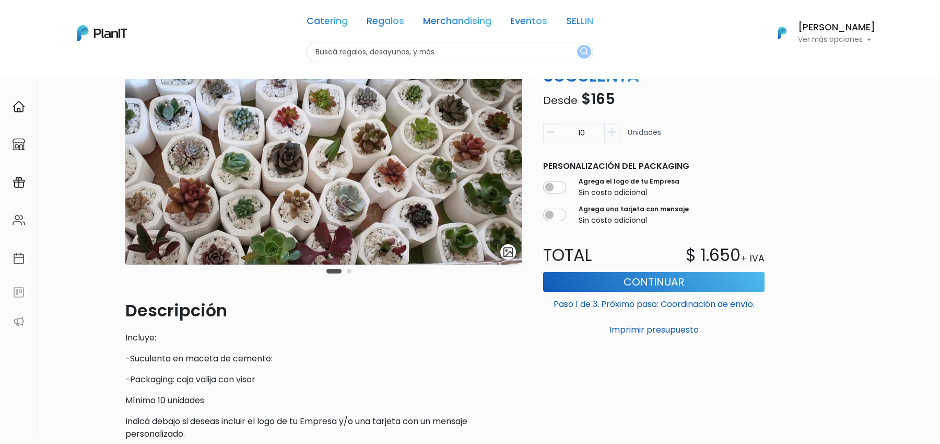
scroll to position [89, 0]
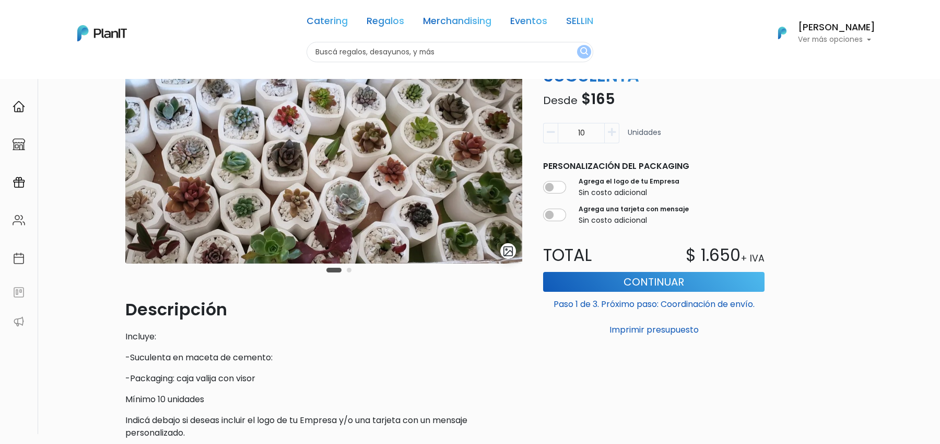
click at [348, 269] on button "Carousel Page 2" at bounding box center [349, 270] width 5 height 5
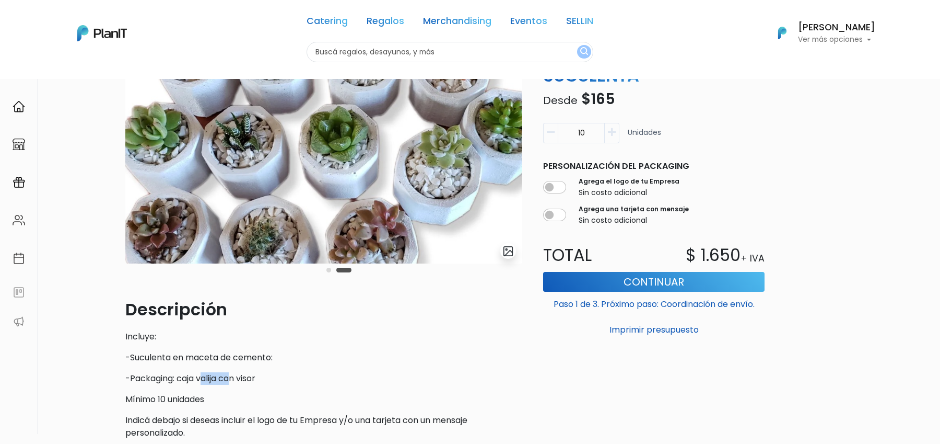
drag, startPoint x: 201, startPoint y: 379, endPoint x: 234, endPoint y: 379, distance: 32.9
click at [236, 379] on p "-Packaging: caja valija con visor" at bounding box center [323, 378] width 397 height 13
click at [501, 256] on form at bounding box center [509, 251] width 16 height 16
click at [505, 256] on img "submit" at bounding box center [509, 251] width 12 height 12
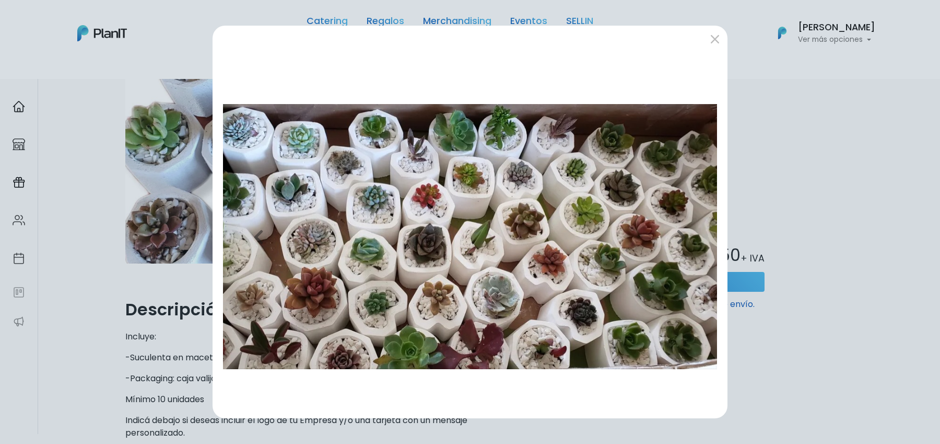
click at [511, 247] on img at bounding box center [470, 236] width 498 height 346
click at [825, 201] on div "Previous Next" at bounding box center [470, 222] width 940 height 444
click at [718, 43] on button "submit" at bounding box center [715, 38] width 17 height 17
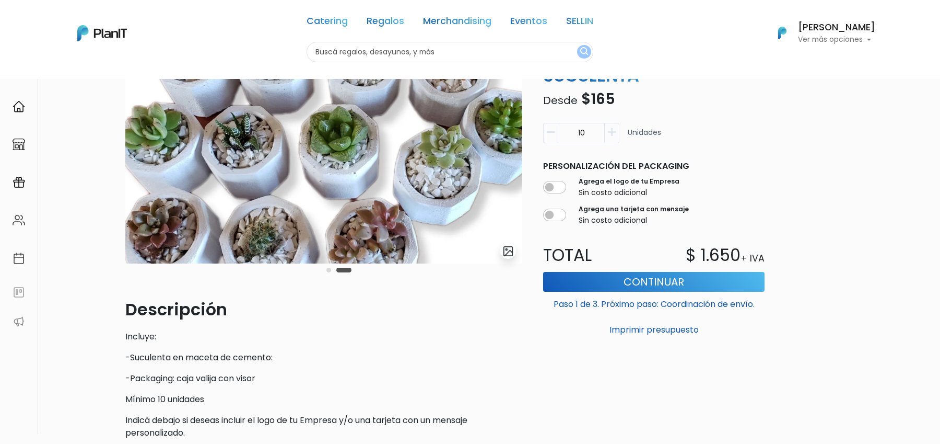
scroll to position [0, 0]
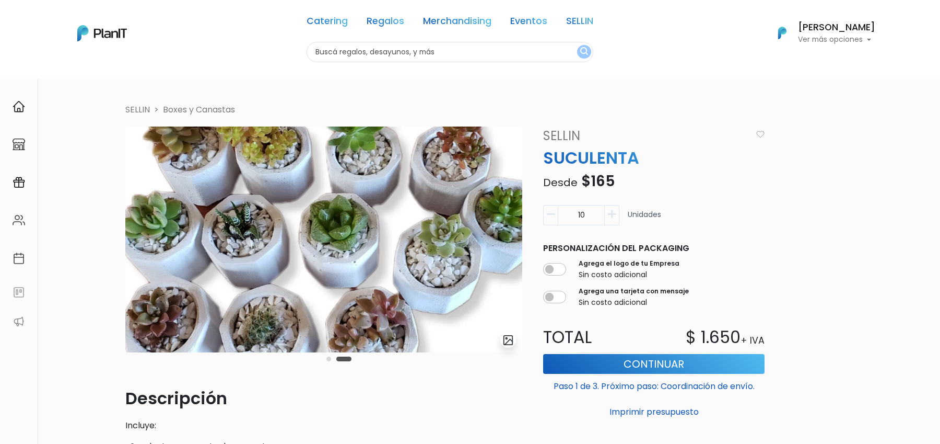
click at [511, 339] on img "submit" at bounding box center [509, 340] width 12 height 12
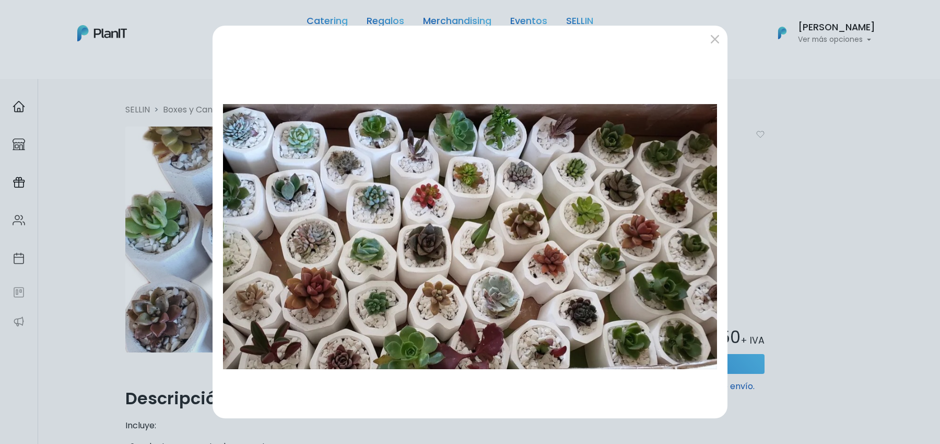
click at [165, 249] on div "Previous Next" at bounding box center [470, 222] width 940 height 444
click at [168, 250] on div "Previous Next" at bounding box center [470, 222] width 940 height 444
click at [708, 210] on button "Next" at bounding box center [682, 236] width 75 height 346
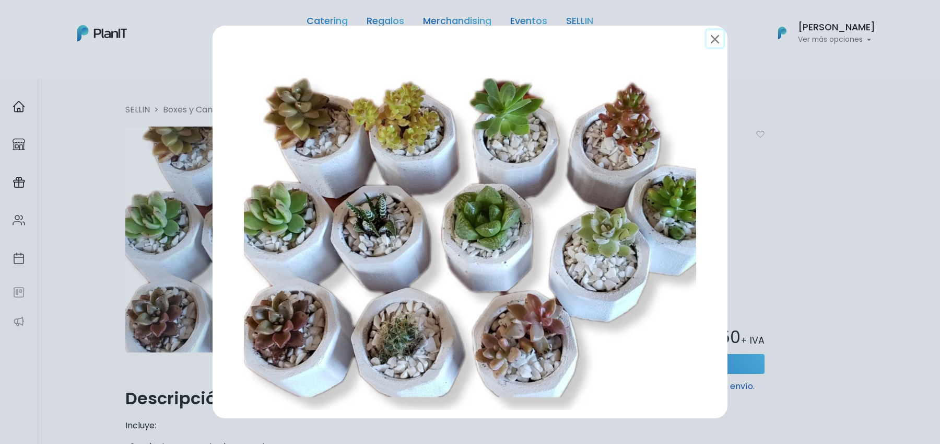
click at [711, 39] on button "submit" at bounding box center [715, 38] width 17 height 17
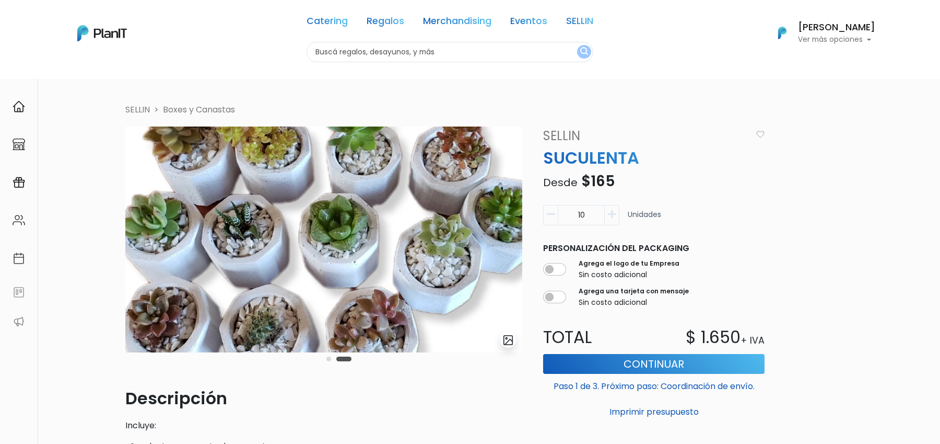
click at [139, 109] on li "SELLIN" at bounding box center [137, 109] width 25 height 13
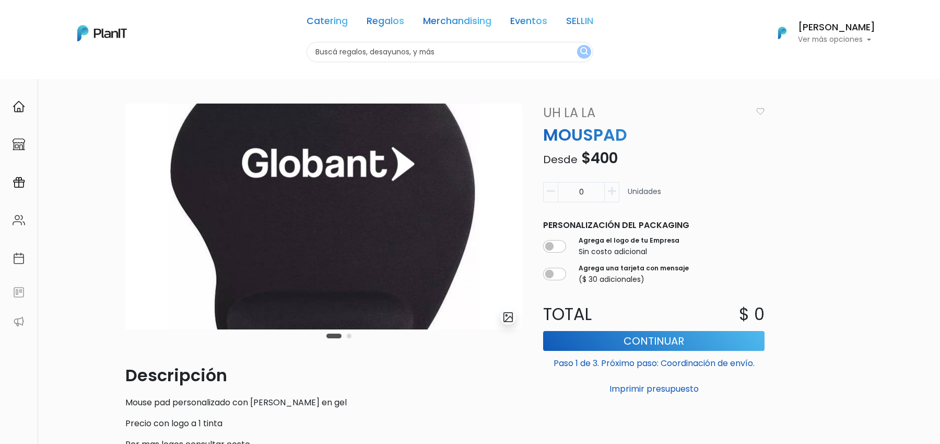
click at [513, 311] on img "submit" at bounding box center [509, 317] width 12 height 12
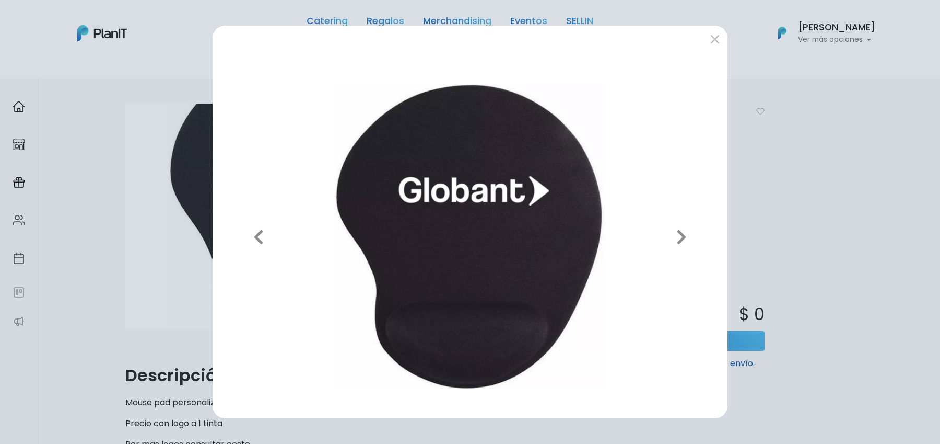
click at [164, 88] on div "Previous Next" at bounding box center [470, 222] width 940 height 444
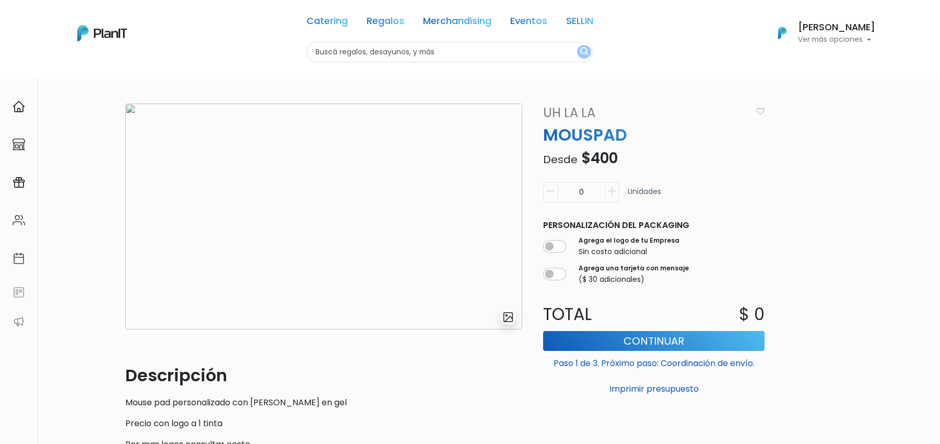
click at [507, 318] on img "submit" at bounding box center [509, 317] width 12 height 12
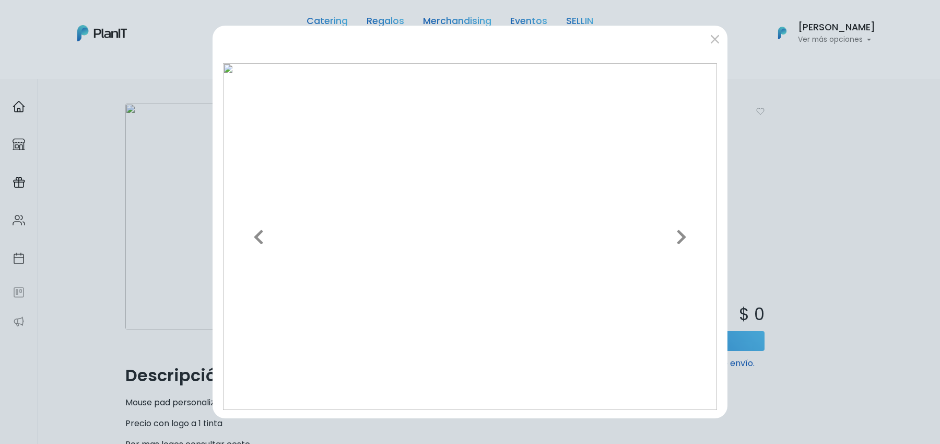
click at [796, 234] on div "Previous Next" at bounding box center [470, 222] width 940 height 444
click at [712, 39] on button "submit" at bounding box center [715, 38] width 17 height 17
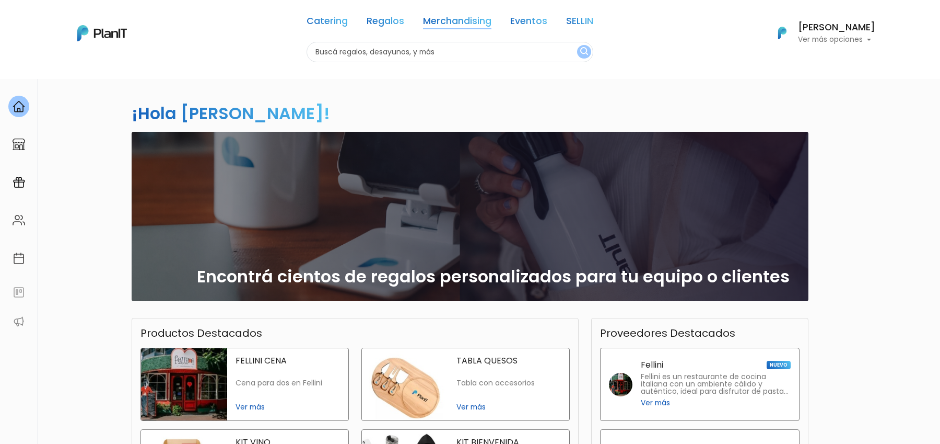
click at [450, 22] on link "Merchandising" at bounding box center [457, 23] width 68 height 13
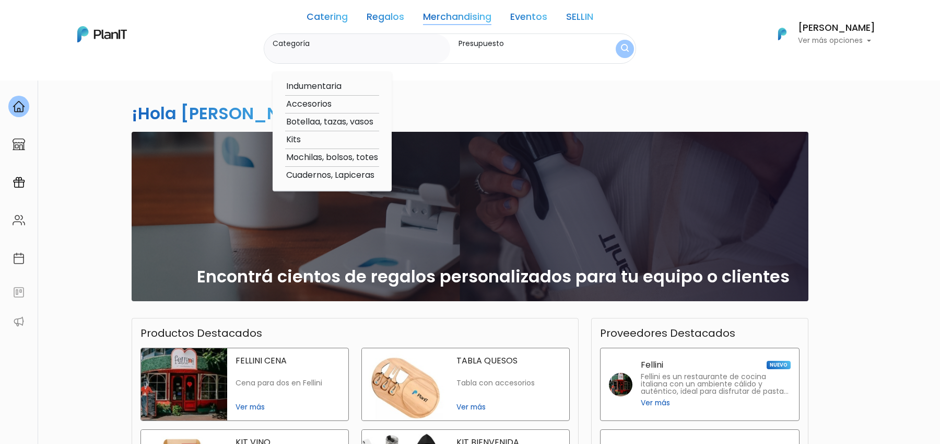
click at [303, 104] on option "Accesorios" at bounding box center [332, 104] width 94 height 13
type input "Accesorios"
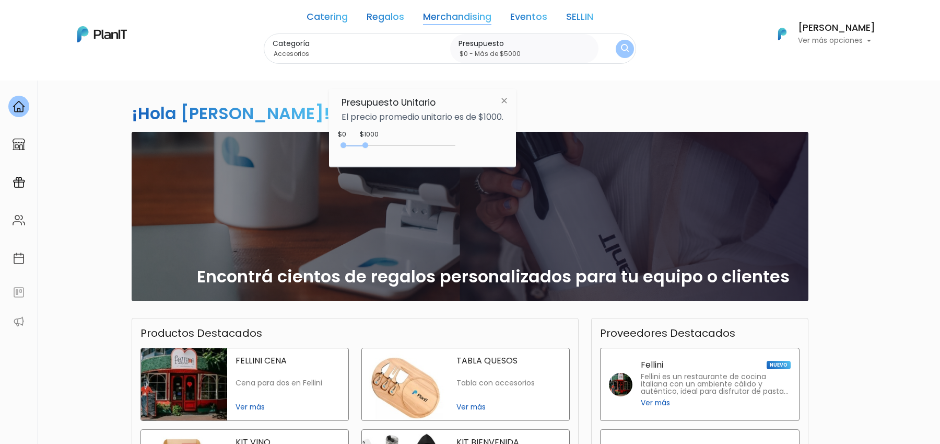
type input "$0 - Más de $5000"
drag, startPoint x: 367, startPoint y: 143, endPoint x: 516, endPoint y: 143, distance: 148.4
click at [516, 143] on div "Presupuesto Unitario El precio promedio unitario es de $1000. $1000 $0 0 : 1000…" at bounding box center [422, 128] width 187 height 78
click at [623, 41] on button "submit" at bounding box center [625, 49] width 18 height 18
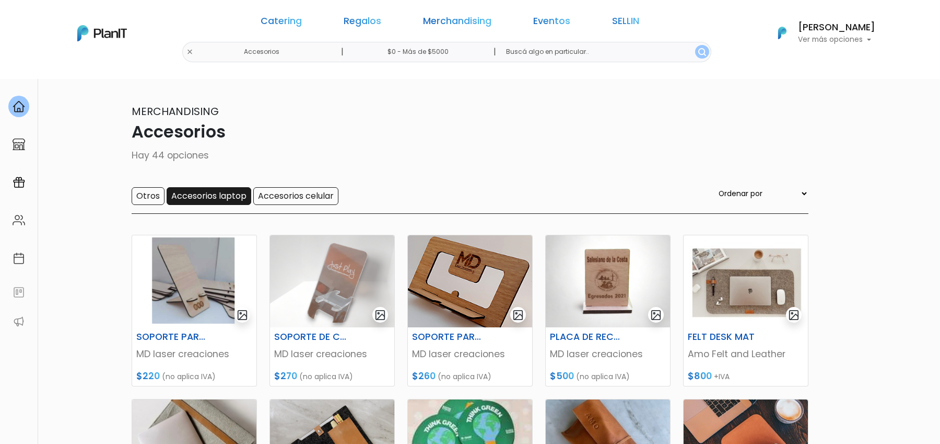
click at [205, 192] on input "Accesorios laptop" at bounding box center [209, 196] width 85 height 18
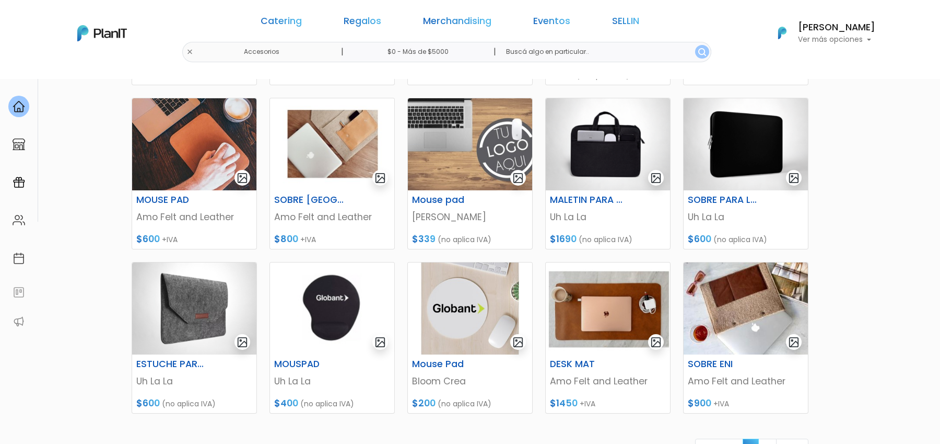
scroll to position [303, 0]
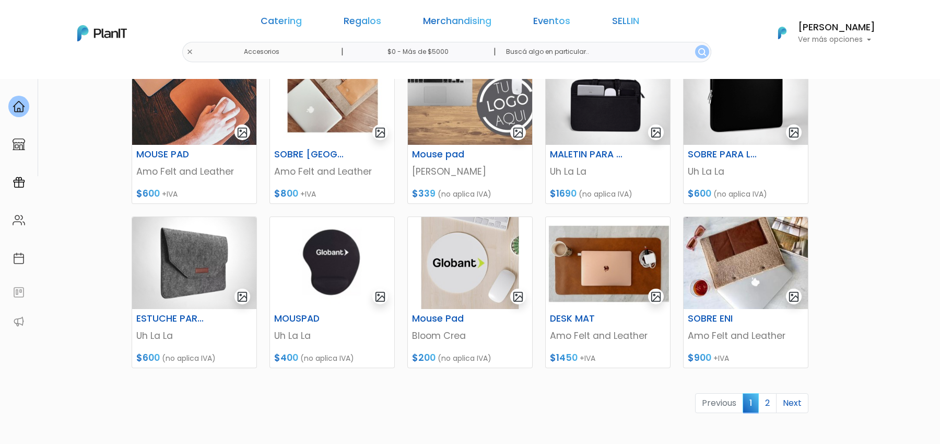
scroll to position [418, 0]
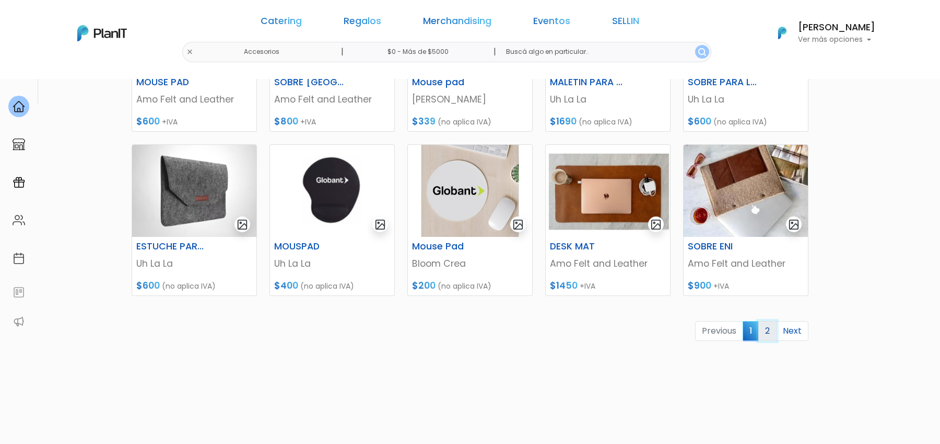
click at [771, 332] on link "2" at bounding box center [768, 331] width 18 height 20
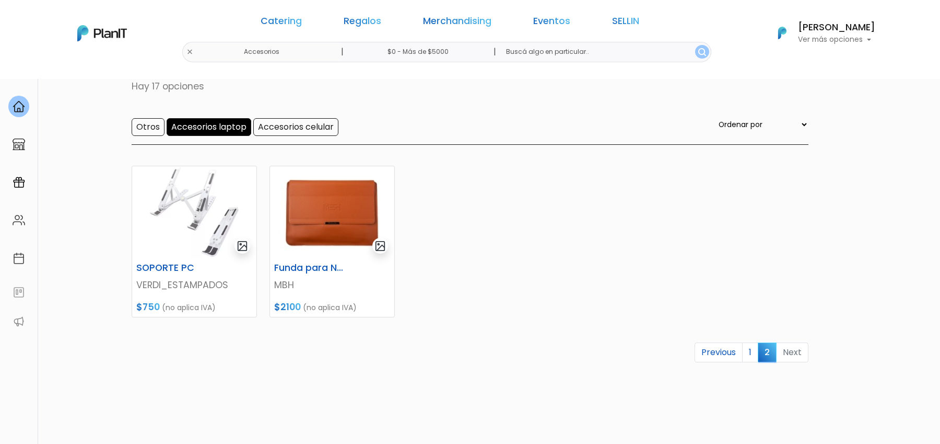
scroll to position [71, 0]
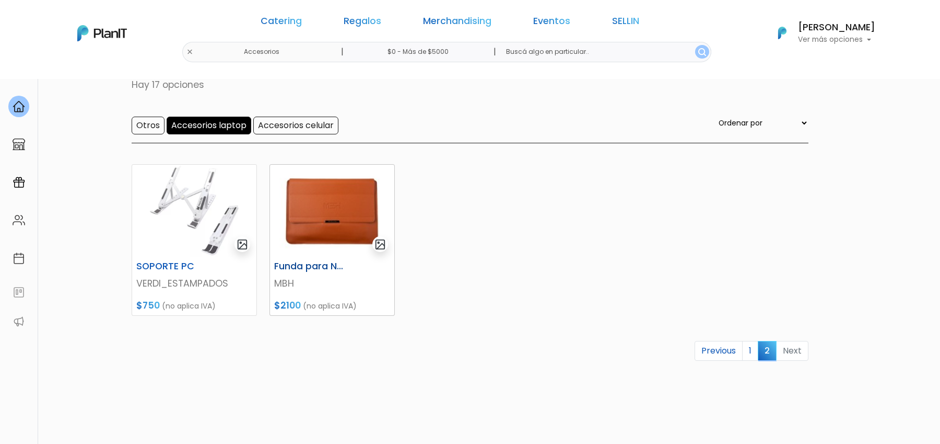
click at [350, 213] on img at bounding box center [332, 211] width 124 height 92
click at [752, 347] on link "1" at bounding box center [750, 351] width 16 height 20
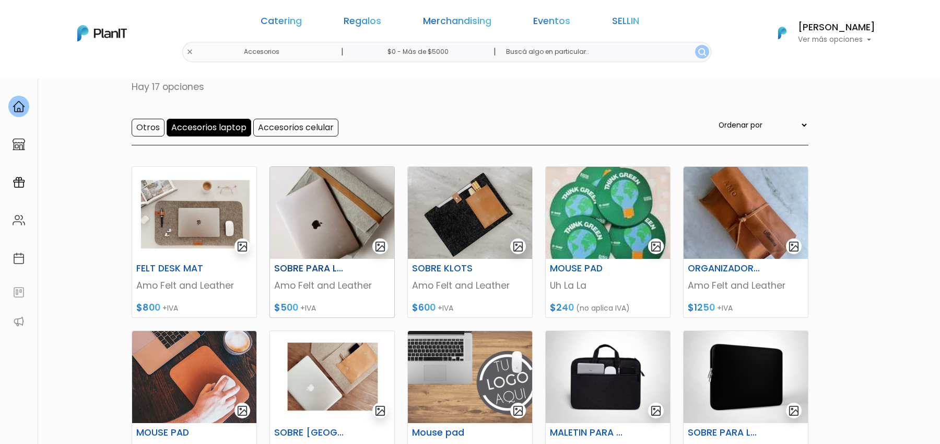
scroll to position [68, 0]
click at [330, 244] on img at bounding box center [332, 213] width 124 height 92
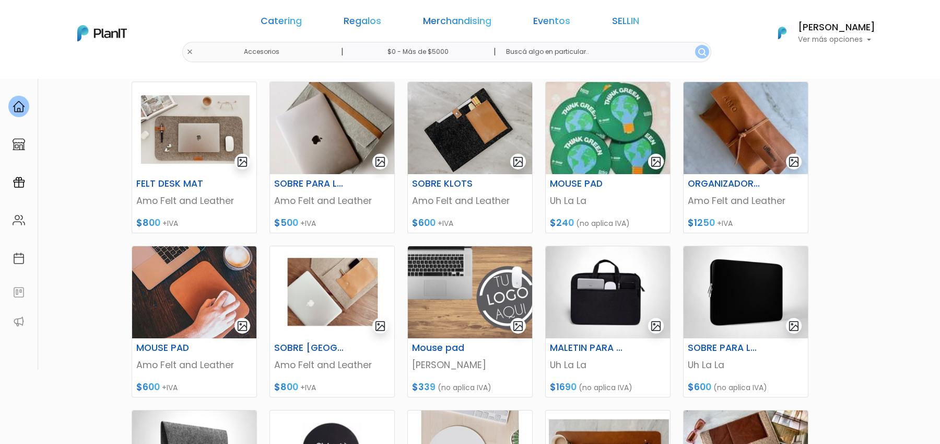
scroll to position [156, 0]
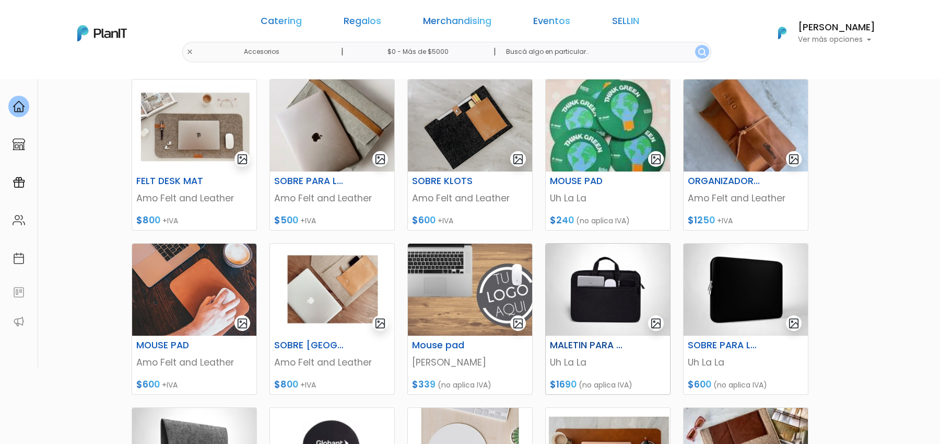
click at [580, 294] on img at bounding box center [608, 289] width 124 height 92
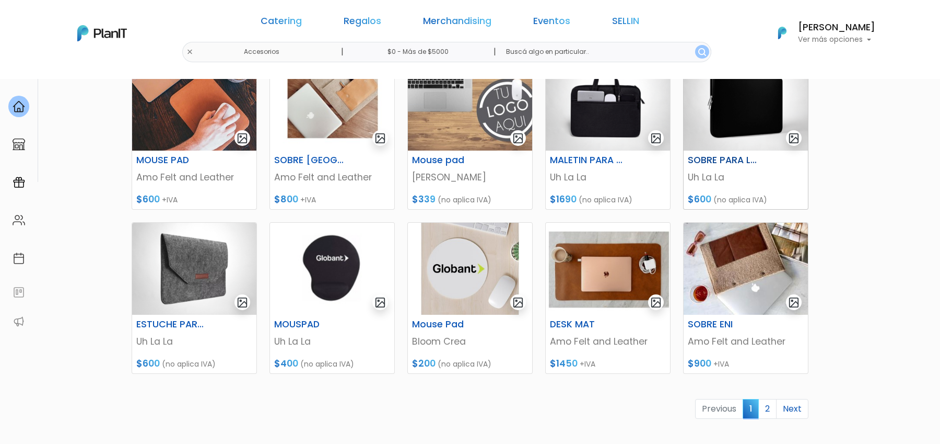
scroll to position [355, 0]
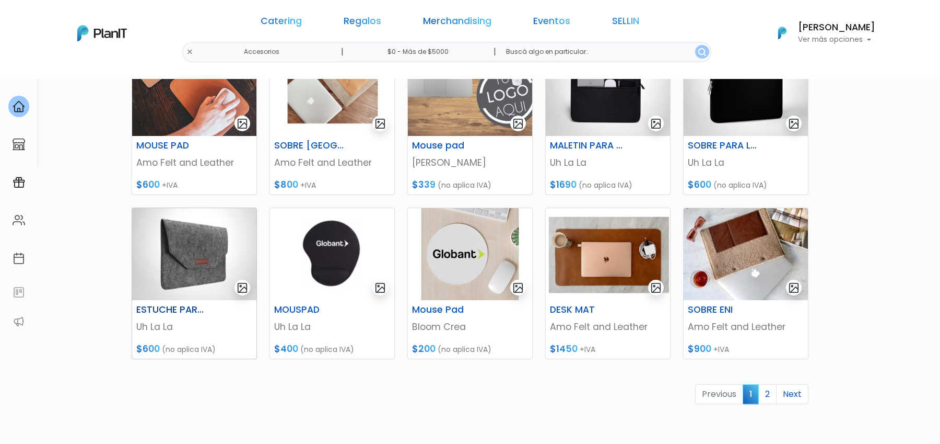
click at [211, 261] on img at bounding box center [194, 254] width 124 height 92
click at [758, 274] on img at bounding box center [746, 254] width 124 height 92
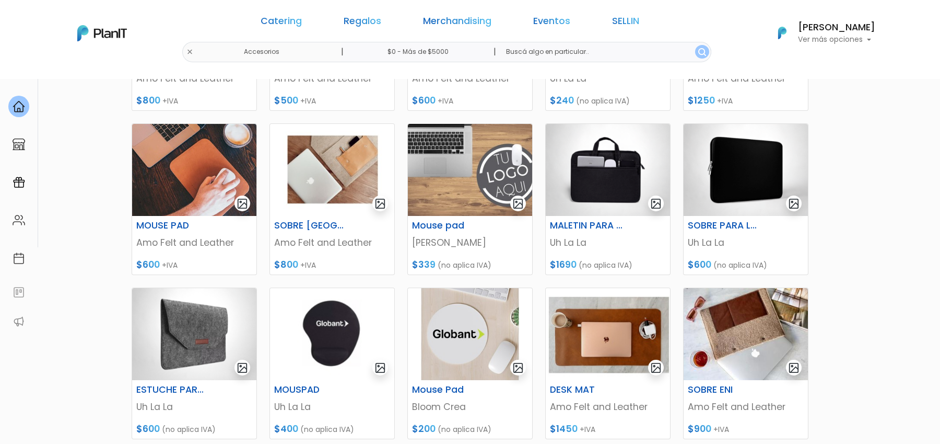
scroll to position [267, 0]
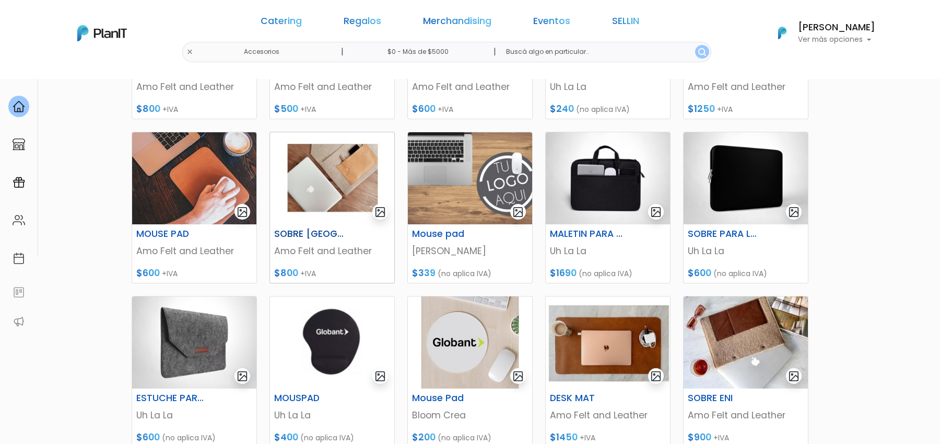
click at [344, 186] on img at bounding box center [332, 178] width 124 height 92
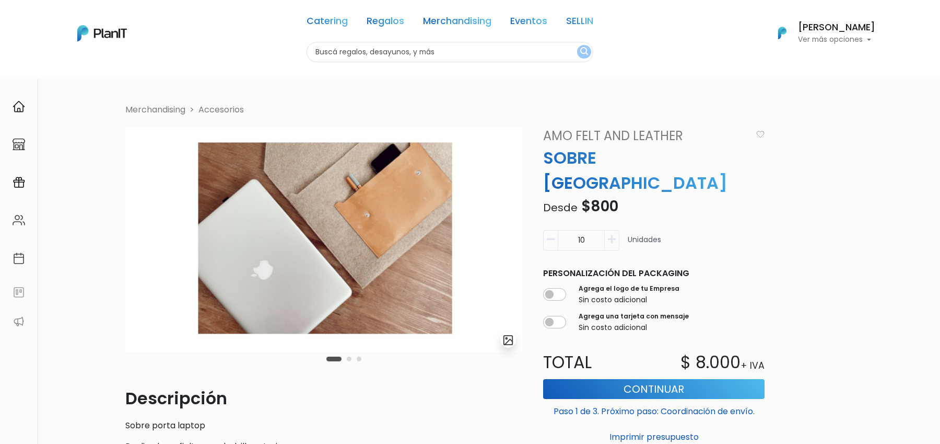
click at [353, 359] on div "Carousel Pagination" at bounding box center [344, 358] width 40 height 13
click at [351, 359] on button "Carousel Page 2" at bounding box center [349, 358] width 5 height 5
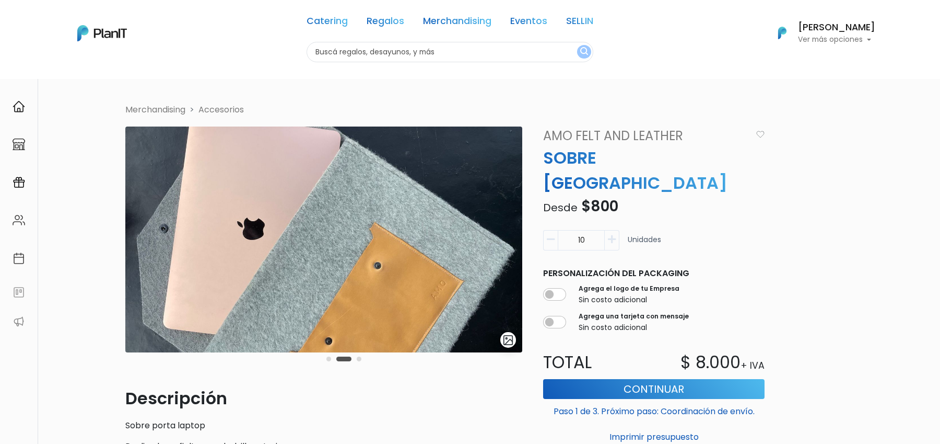
click at [368, 359] on div "slide 3 of 3" at bounding box center [323, 255] width 397 height 259
click at [361, 358] on button "Carousel Page 3" at bounding box center [359, 358] width 5 height 5
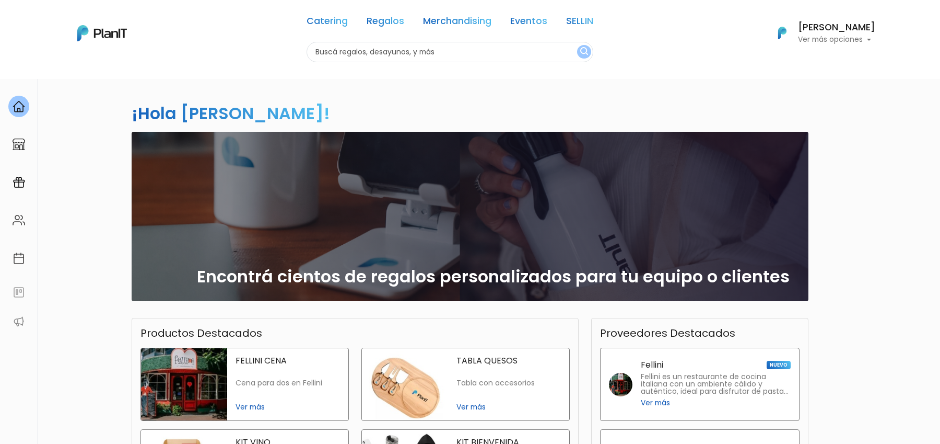
click at [414, 45] on input "text" at bounding box center [450, 52] width 287 height 20
type input "plantas"
click at [577, 45] on button "submit" at bounding box center [584, 52] width 14 height 14
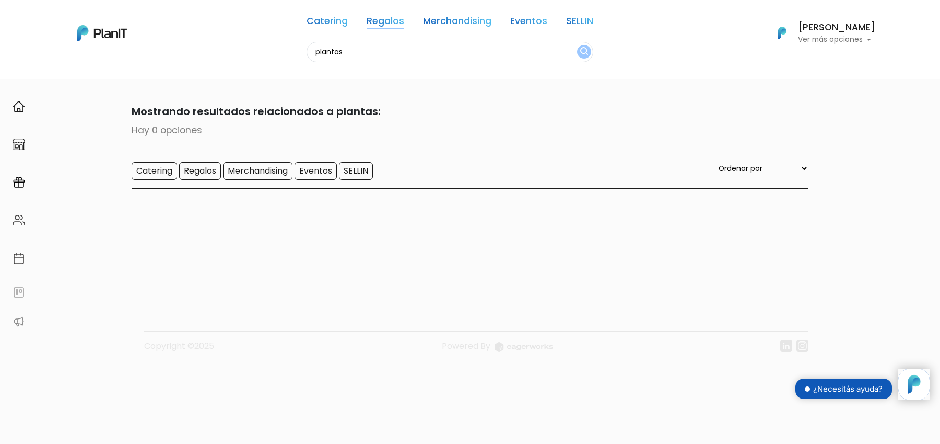
click at [389, 22] on link "Regalos" at bounding box center [386, 23] width 38 height 13
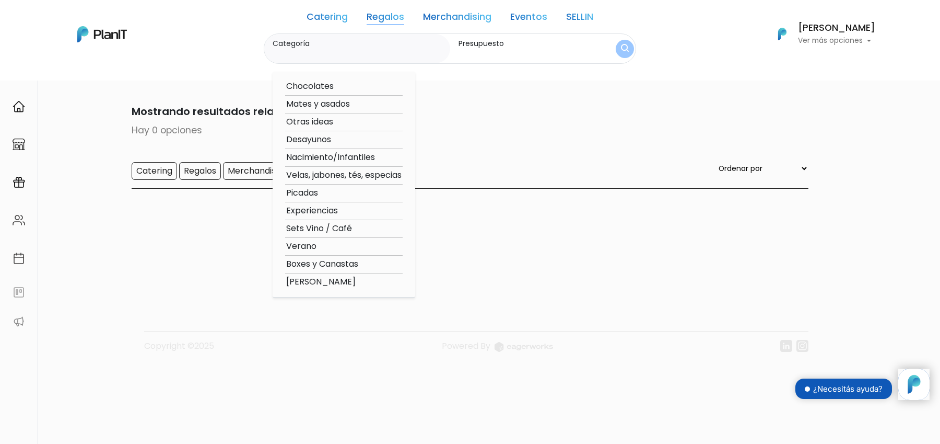
click at [334, 175] on option "Velas, jabones, tés, especias" at bounding box center [344, 175] width 118 height 13
type input "Velas, jabones, tés, especias"
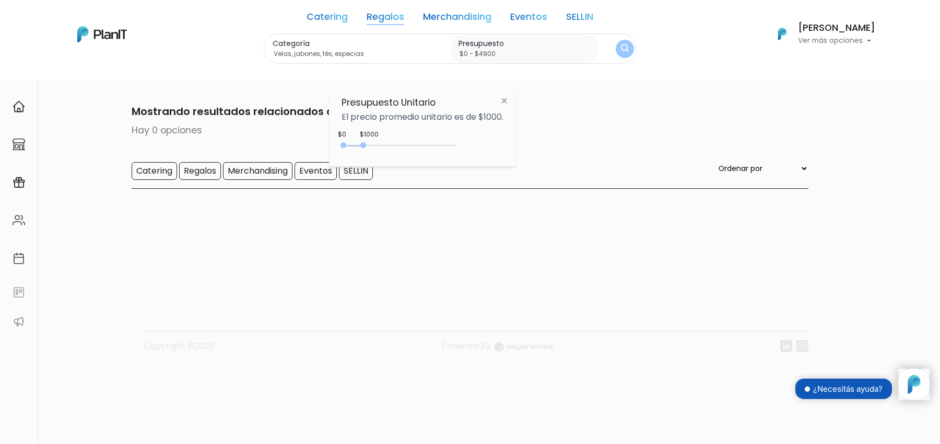
drag, startPoint x: 365, startPoint y: 145, endPoint x: 468, endPoint y: 145, distance: 102.4
click at [468, 145] on div "$1000 $0 0 : 900 0 900 0,4900" at bounding box center [423, 147] width 162 height 21
type input "$0 - Más de $5000"
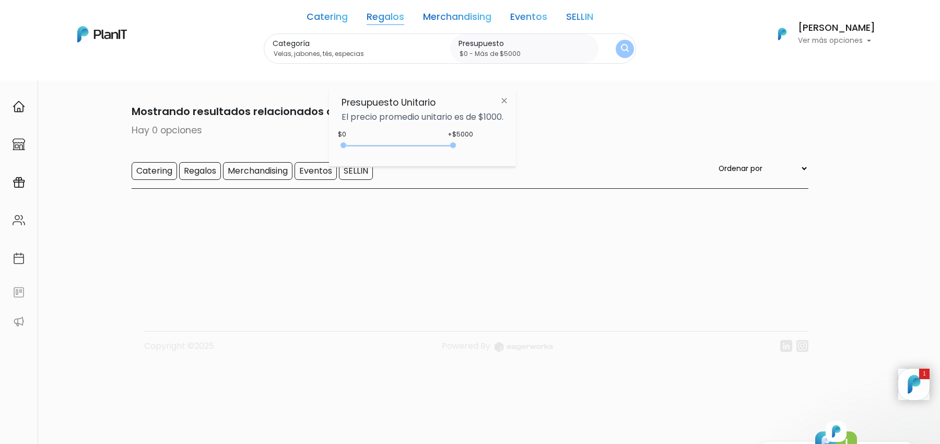
click at [620, 48] on img "submit" at bounding box center [625, 49] width 10 height 13
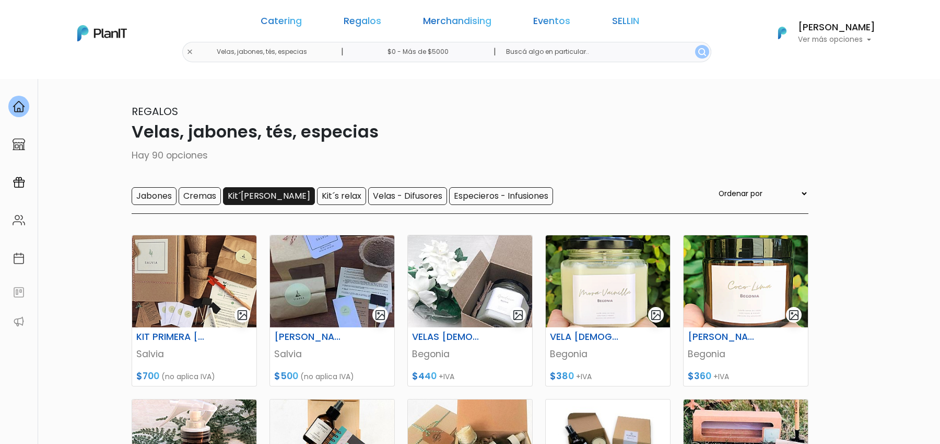
click at [274, 200] on input "Kit´s [PERSON_NAME]" at bounding box center [269, 196] width 92 height 18
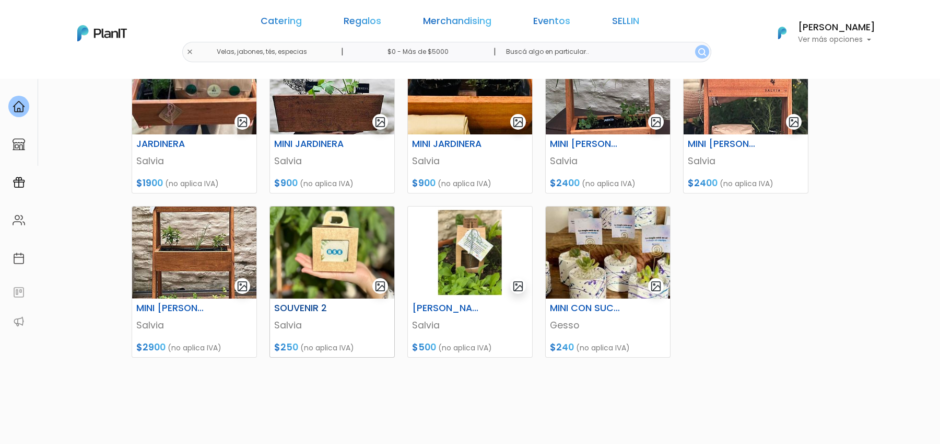
click at [336, 246] on img at bounding box center [332, 252] width 124 height 92
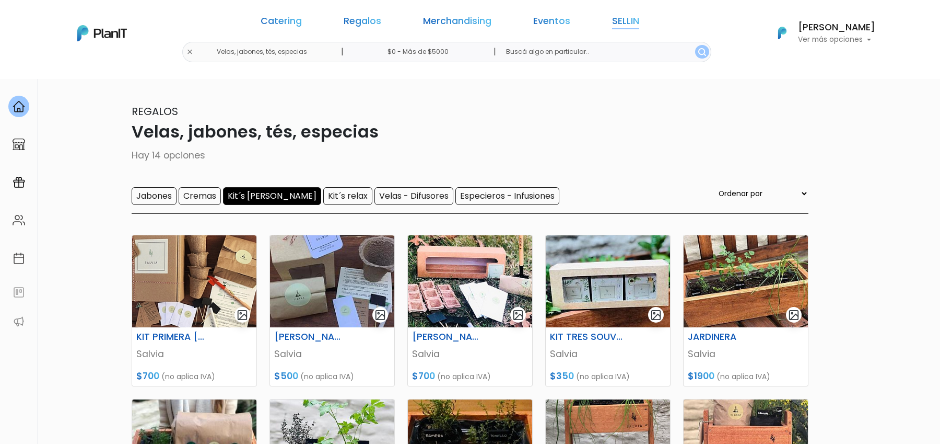
click at [612, 17] on link "SELLIN" at bounding box center [625, 23] width 27 height 13
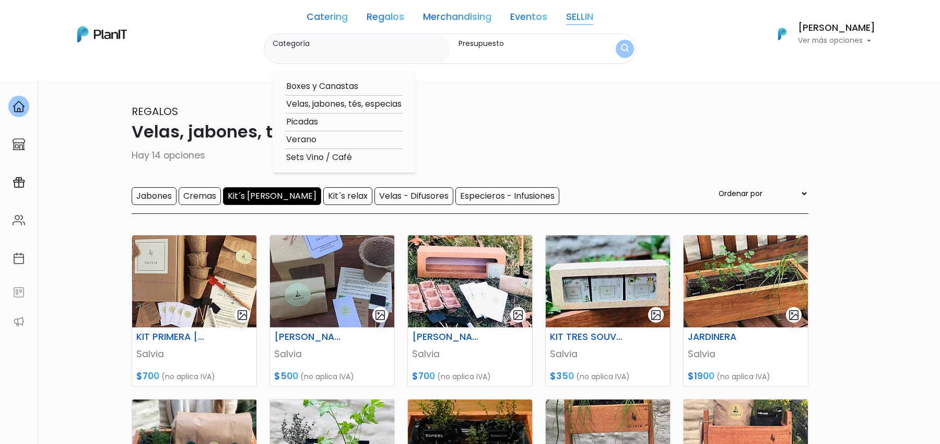
click at [316, 100] on option "Velas, jabones, tés, especias" at bounding box center [344, 104] width 118 height 13
type input "Velas, jabones, tés, especias"
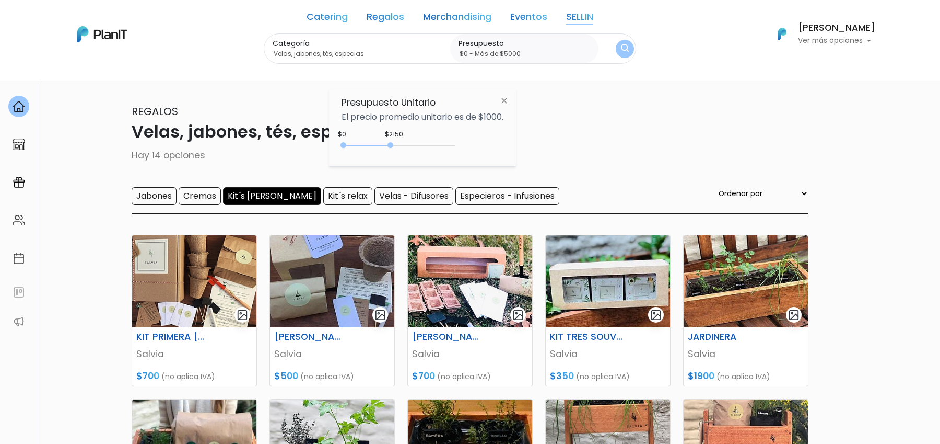
type input "$0 - Más de $5000"
drag, startPoint x: 366, startPoint y: 144, endPoint x: 478, endPoint y: 149, distance: 111.9
click at [478, 149] on div "$2150 $0 0 : 2150 0 2150 0,5000" at bounding box center [423, 147] width 162 height 21
click at [621, 51] on img "submit" at bounding box center [625, 48] width 9 height 11
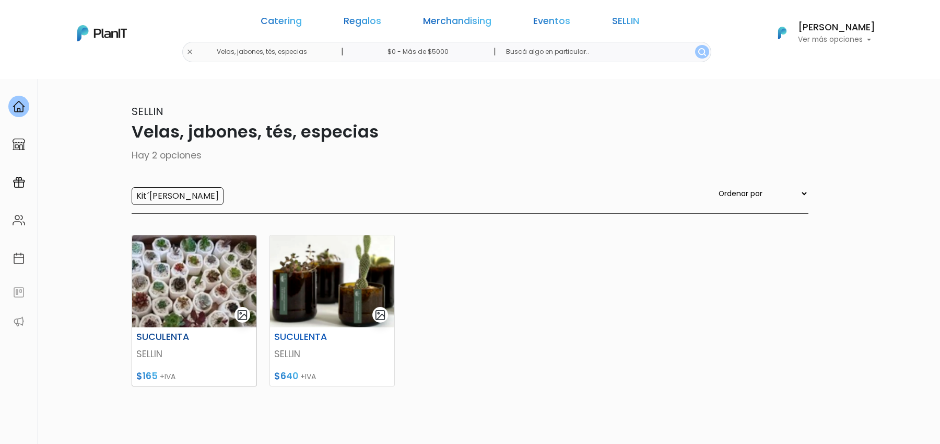
click at [194, 294] on img at bounding box center [194, 281] width 124 height 92
click at [335, 299] on img at bounding box center [332, 281] width 124 height 92
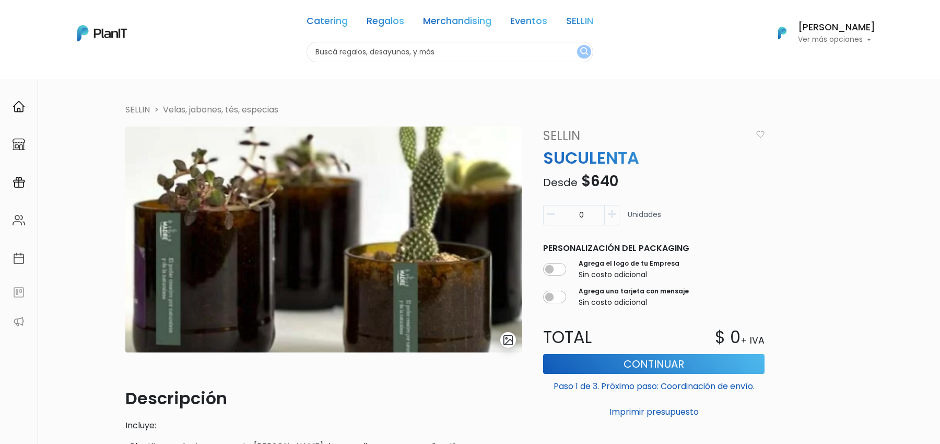
click at [510, 338] on img "submit" at bounding box center [509, 340] width 12 height 12
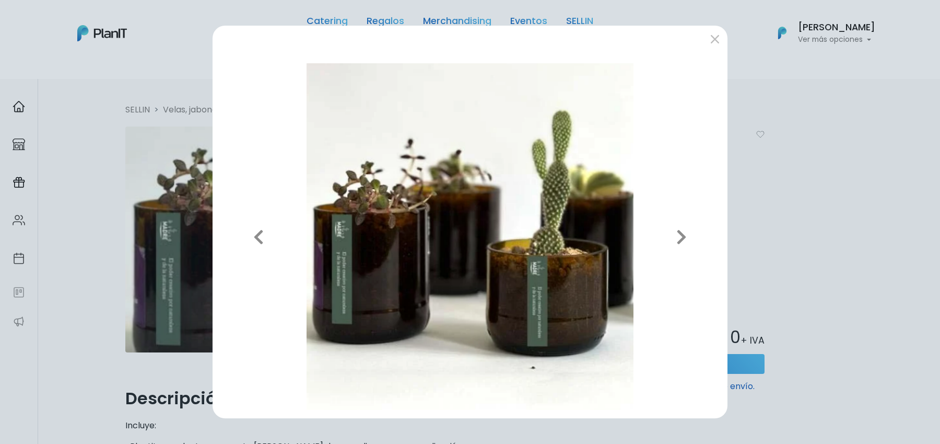
click at [50, 184] on div "Previous Next" at bounding box center [470, 222] width 940 height 444
click at [68, 172] on div "Previous Next" at bounding box center [470, 222] width 940 height 444
click at [713, 39] on button "submit" at bounding box center [715, 38] width 17 height 17
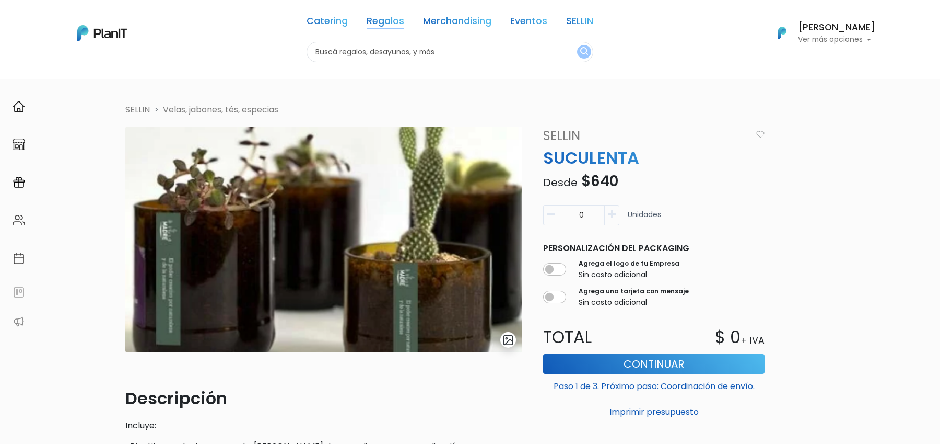
click at [383, 25] on link "Regalos" at bounding box center [386, 23] width 38 height 13
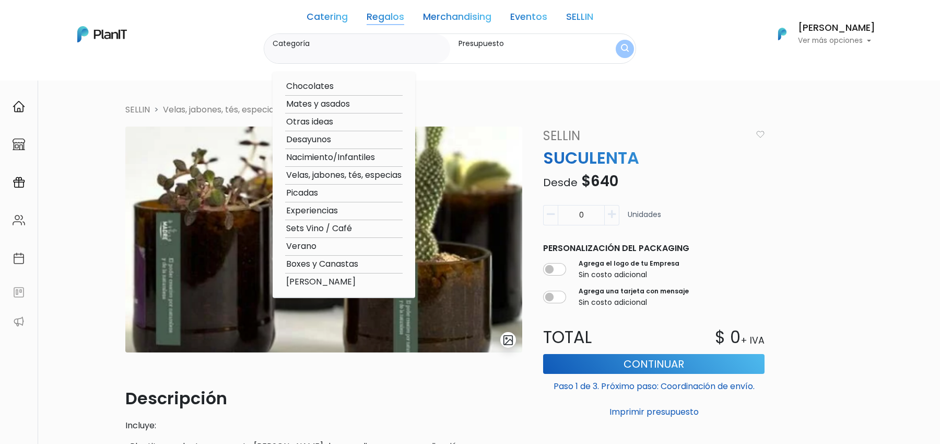
click at [340, 171] on option "Velas, jabones, tés, especias" at bounding box center [344, 175] width 118 height 13
type input "Velas, jabones, tés, especias"
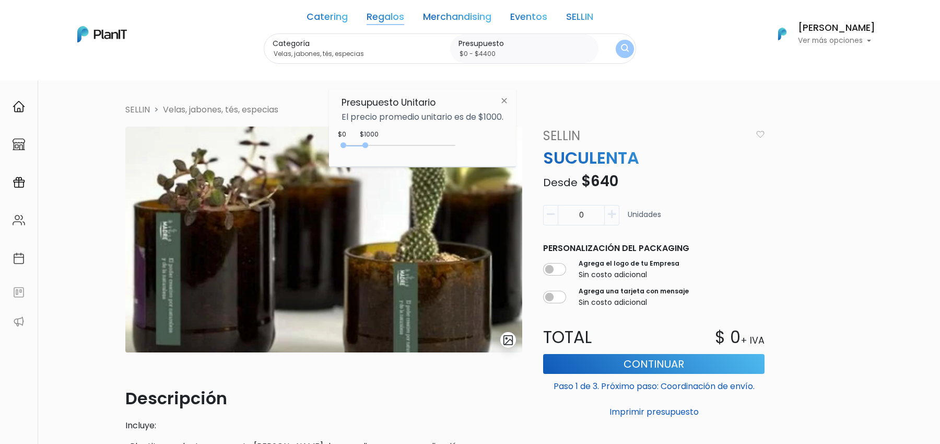
type input "$0 - Más de $5000"
drag, startPoint x: 364, startPoint y: 143, endPoint x: 516, endPoint y: 143, distance: 151.5
click at [516, 143] on div "Presupuesto Unitario El precio promedio unitario es de $1000. $1000 $0 0 : 1000…" at bounding box center [422, 128] width 187 height 78
click at [621, 45] on img "submit" at bounding box center [625, 49] width 8 height 10
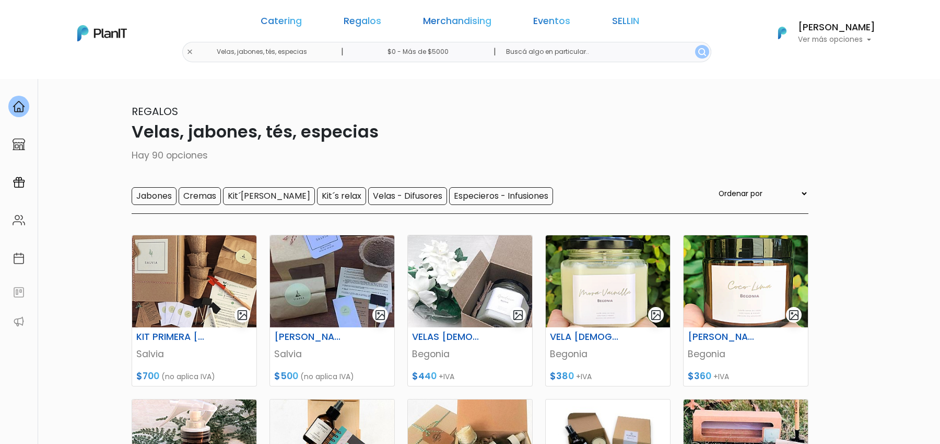
click at [262, 183] on div "Regalos Velas, jabones, tés, especias Hay 90 opciones Jabones Cremas Kit´[PERSO…" at bounding box center [470, 158] width 677 height 110
click at [262, 190] on input "Kit´[PERSON_NAME]" at bounding box center [269, 196] width 92 height 18
